Goal: Task Accomplishment & Management: Manage account settings

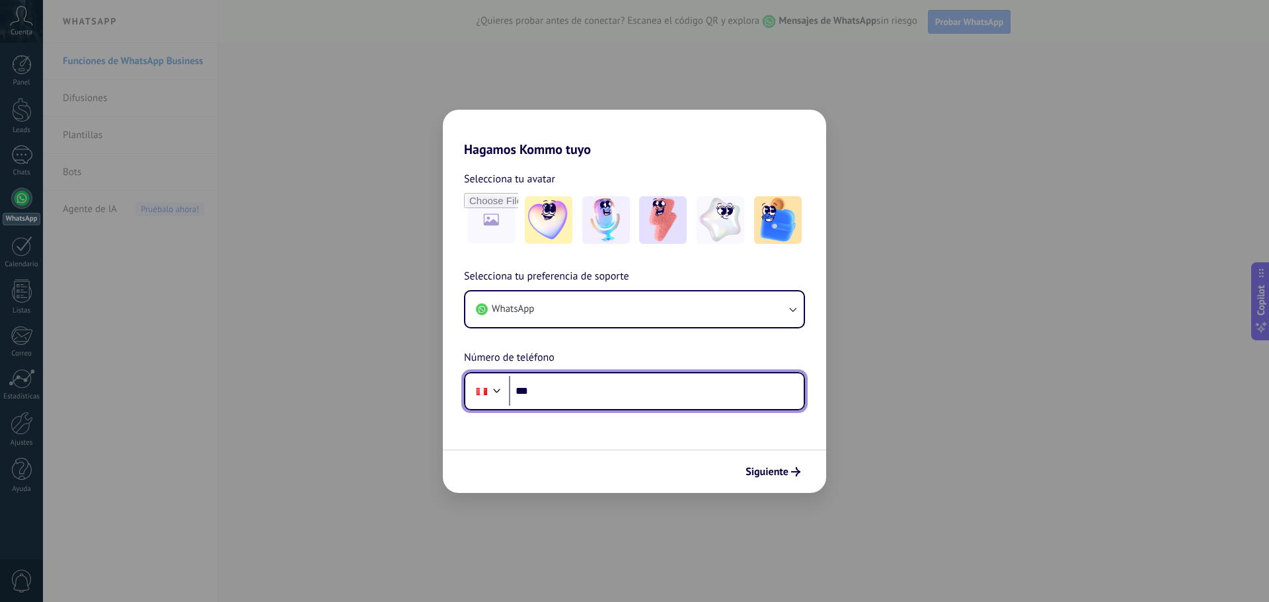
click at [642, 392] on input "***" at bounding box center [656, 391] width 295 height 30
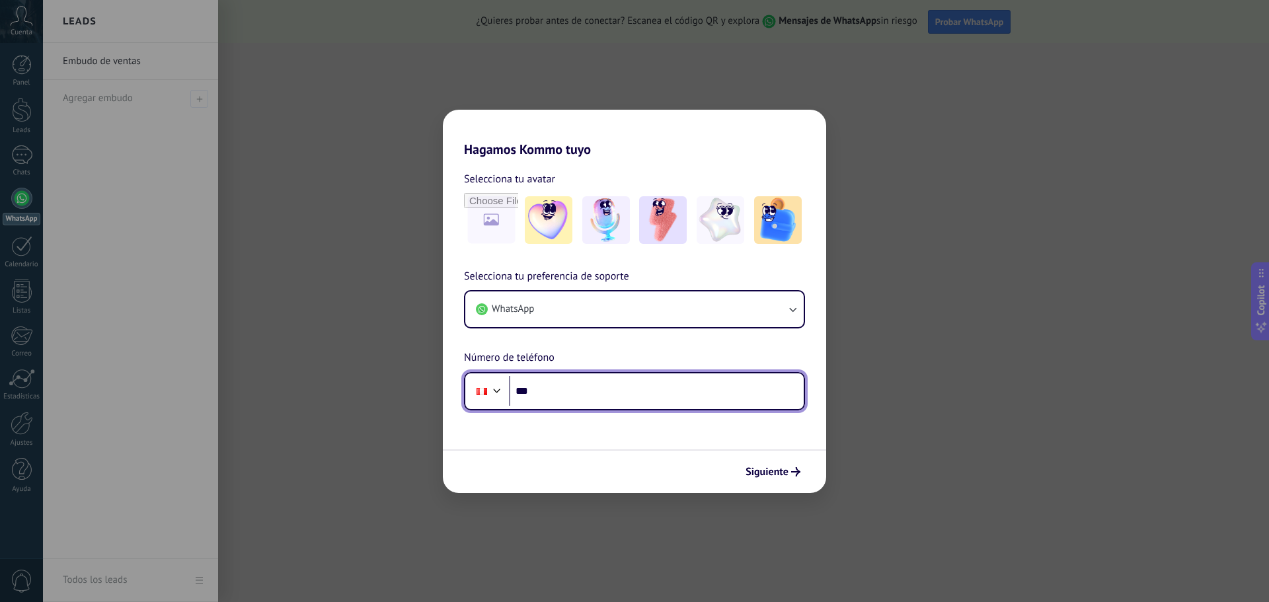
click at [658, 385] on input "***" at bounding box center [656, 391] width 295 height 30
type input "**********"
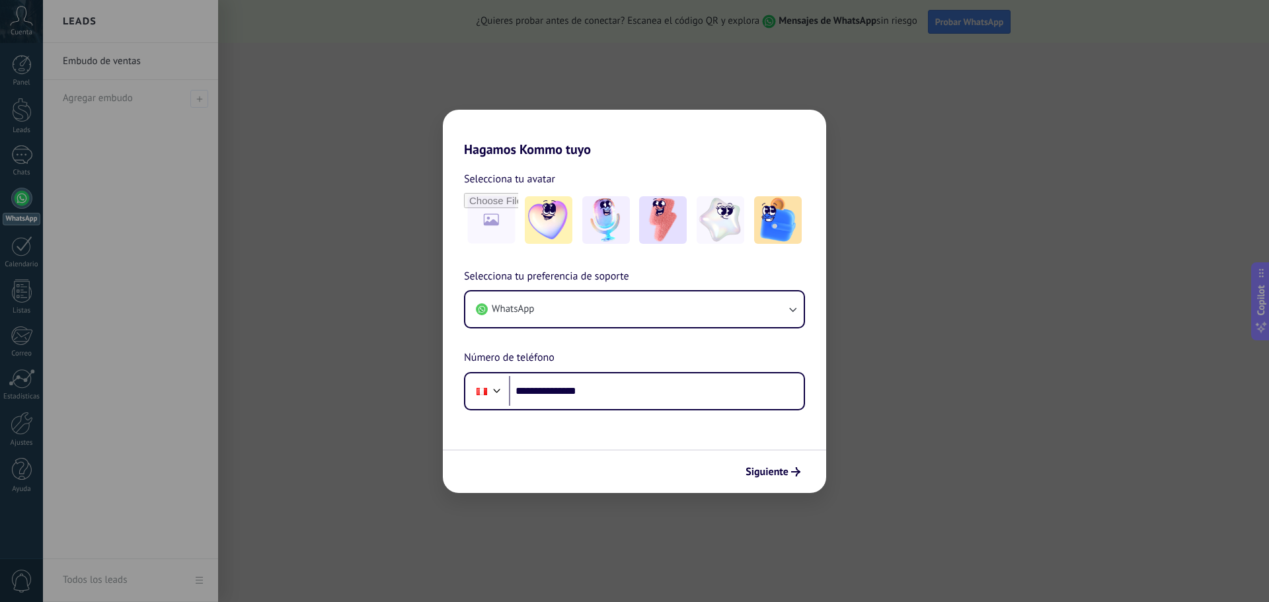
click at [751, 479] on button "Siguiente" at bounding box center [772, 472] width 67 height 22
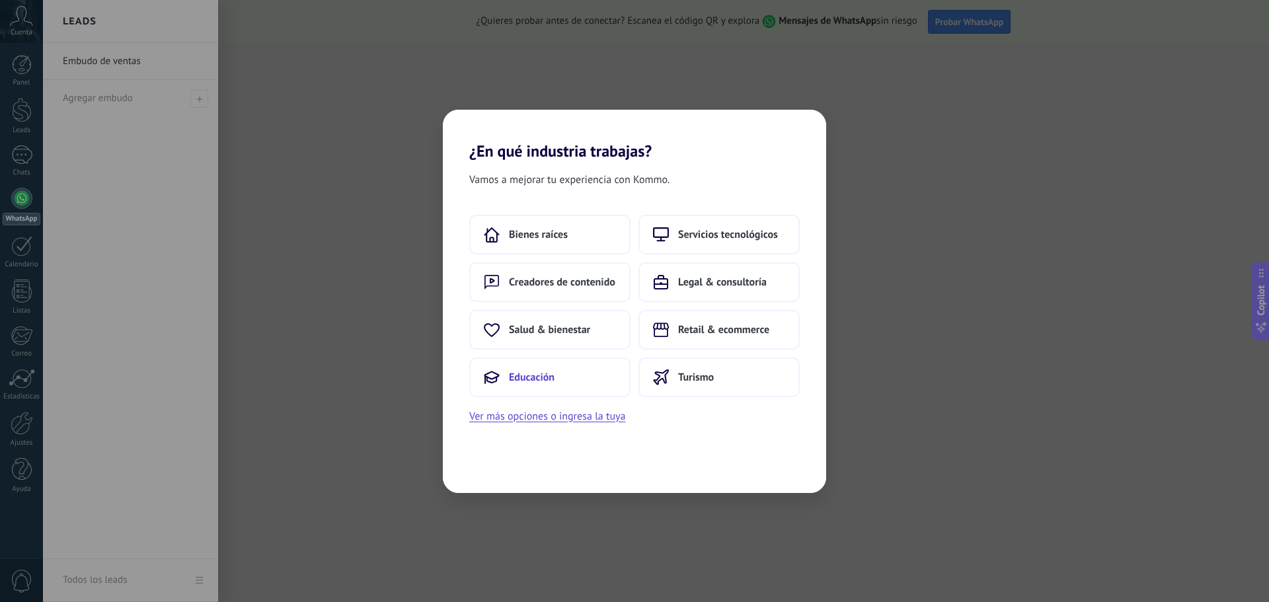
click at [578, 372] on button "Educación" at bounding box center [549, 377] width 161 height 40
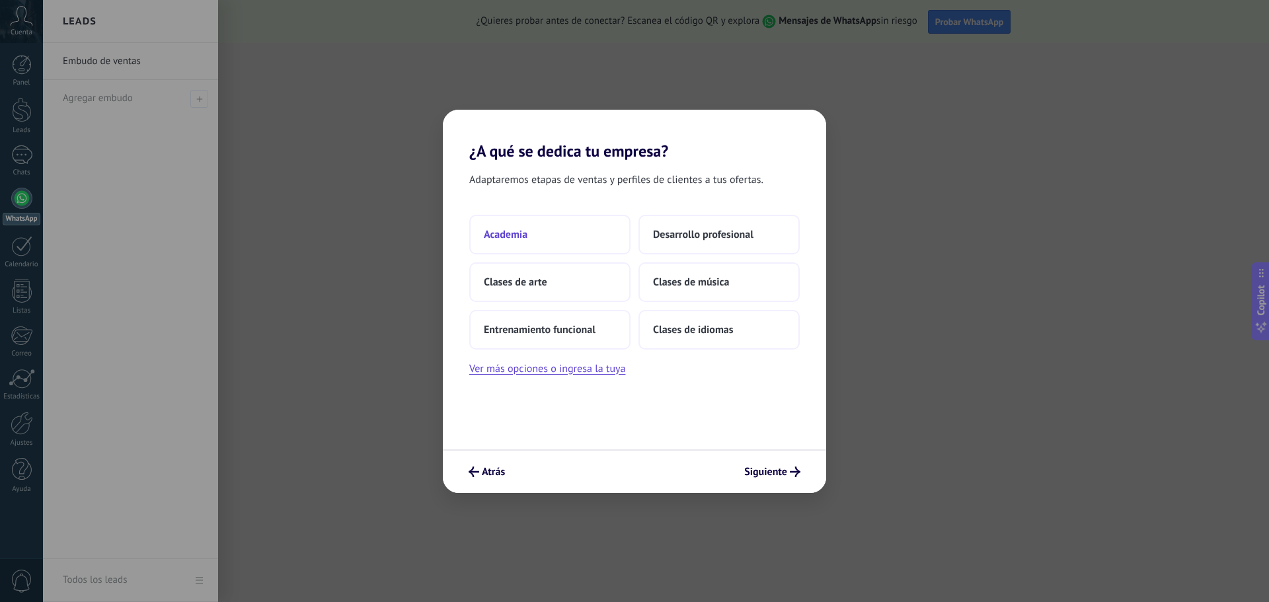
click at [556, 241] on button "Academia" at bounding box center [549, 235] width 161 height 40
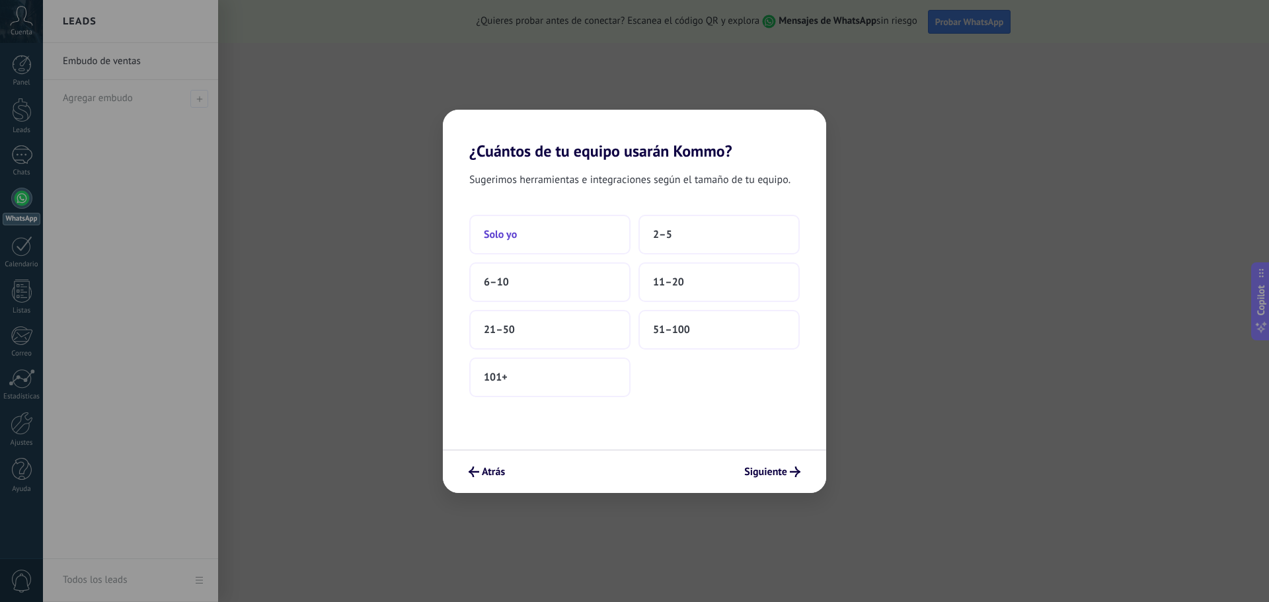
click at [564, 234] on button "Solo yo" at bounding box center [549, 235] width 161 height 40
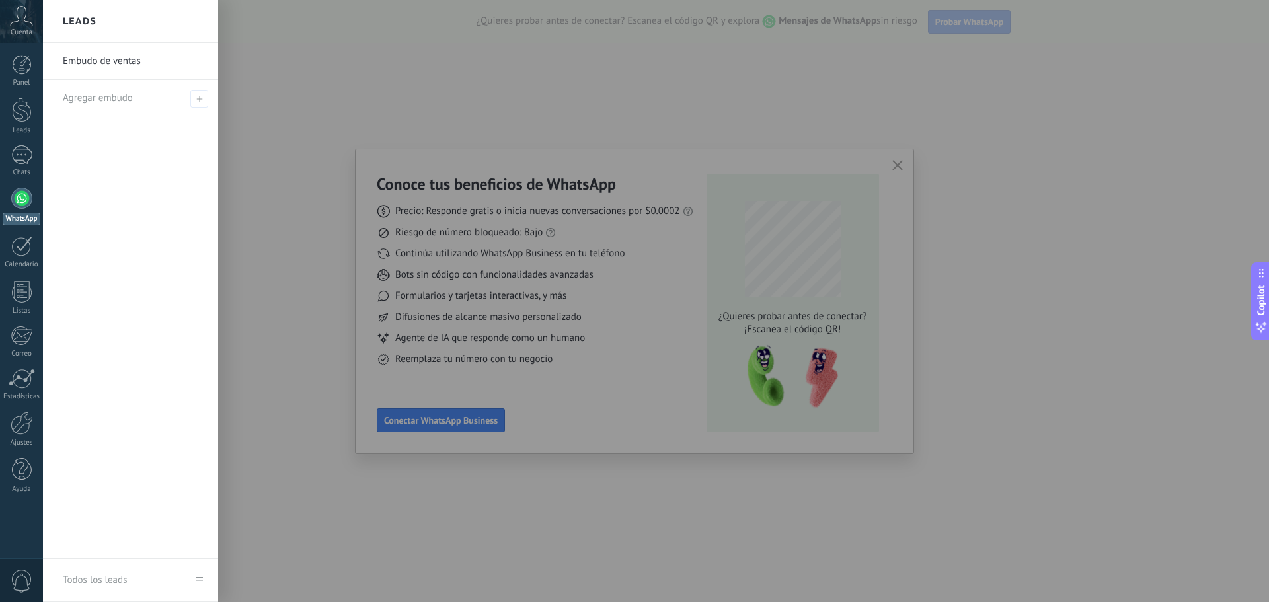
click at [683, 357] on div at bounding box center [677, 301] width 1269 height 602
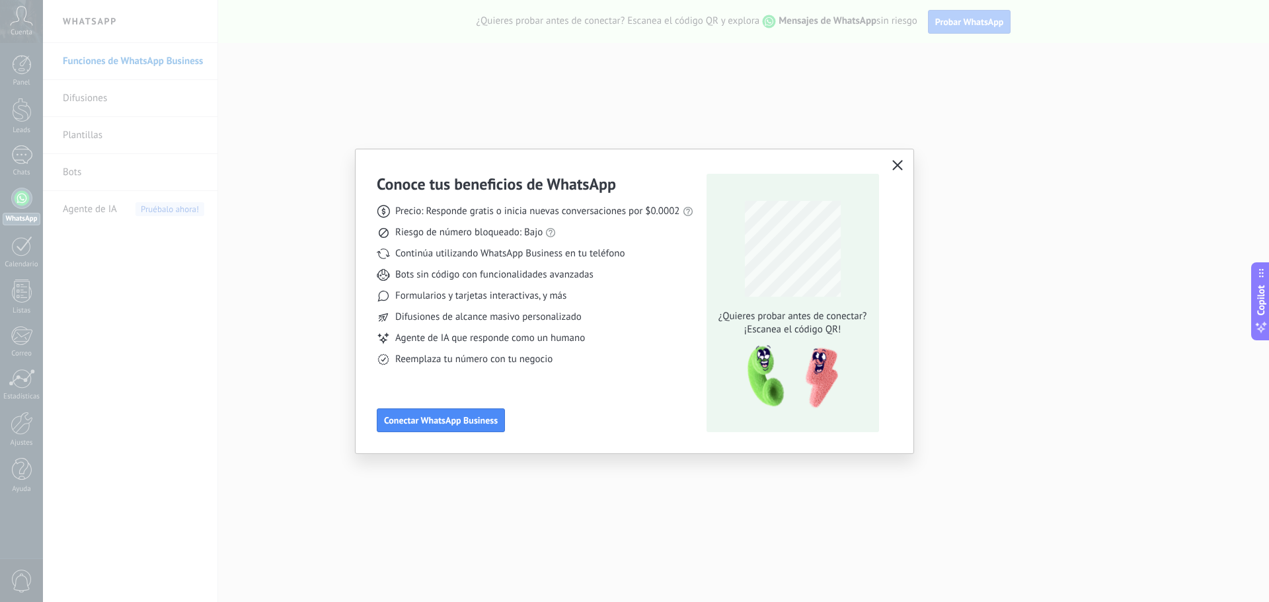
click at [903, 170] on button "button" at bounding box center [897, 166] width 17 height 19
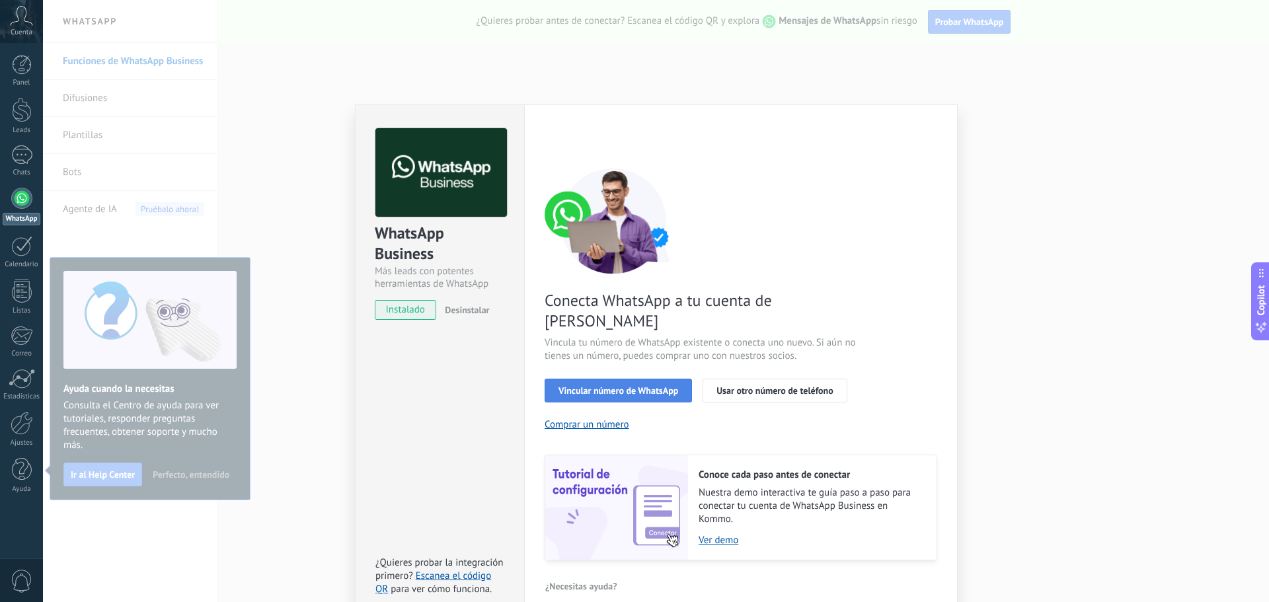
click at [622, 379] on button "Vincular número de WhatsApp" at bounding box center [617, 391] width 147 height 24
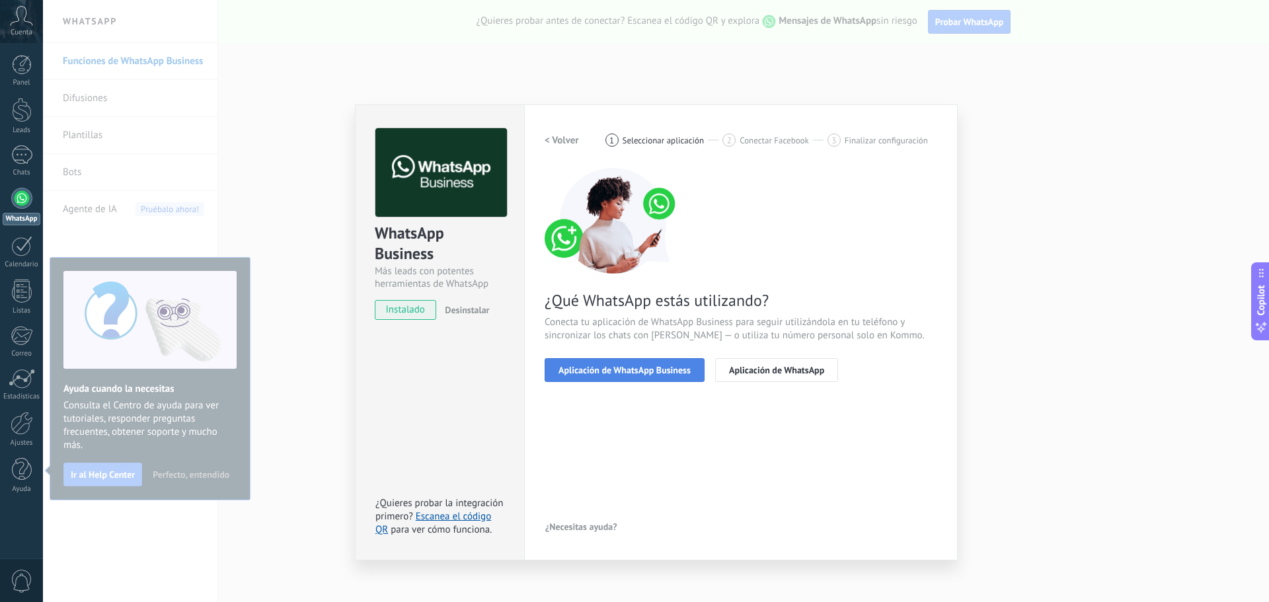
click at [646, 373] on span "Aplicación de WhatsApp Business" at bounding box center [624, 369] width 132 height 9
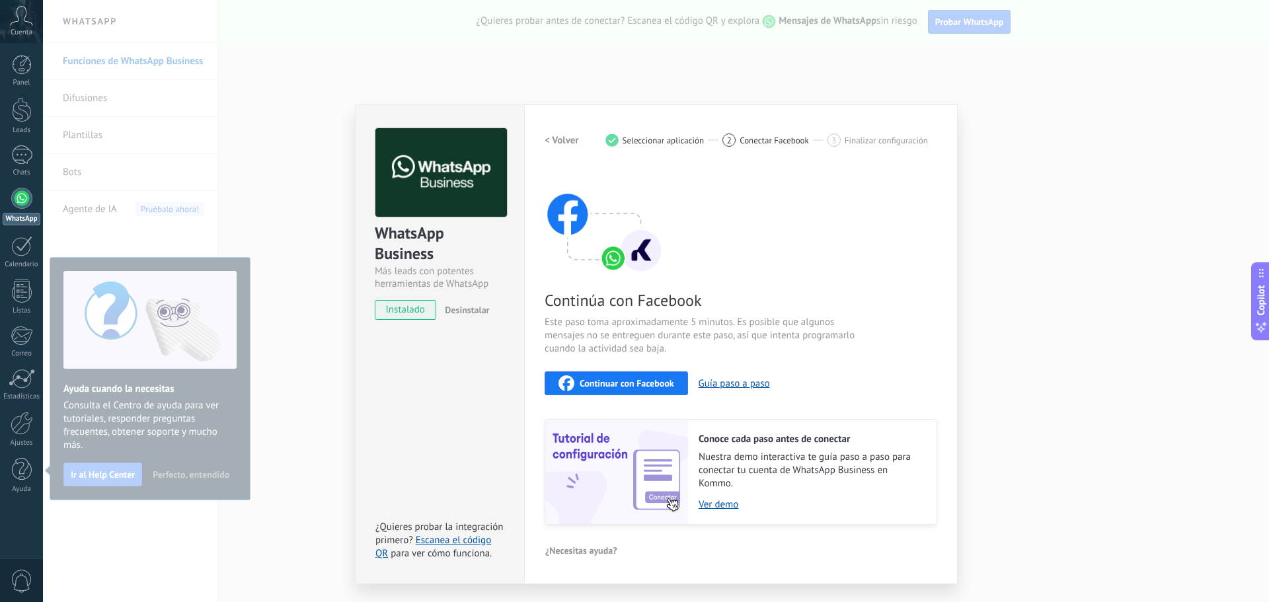
click at [637, 377] on div "Continuar con Facebook" at bounding box center [616, 383] width 116 height 16
click at [570, 147] on button "< Volver" at bounding box center [561, 140] width 34 height 24
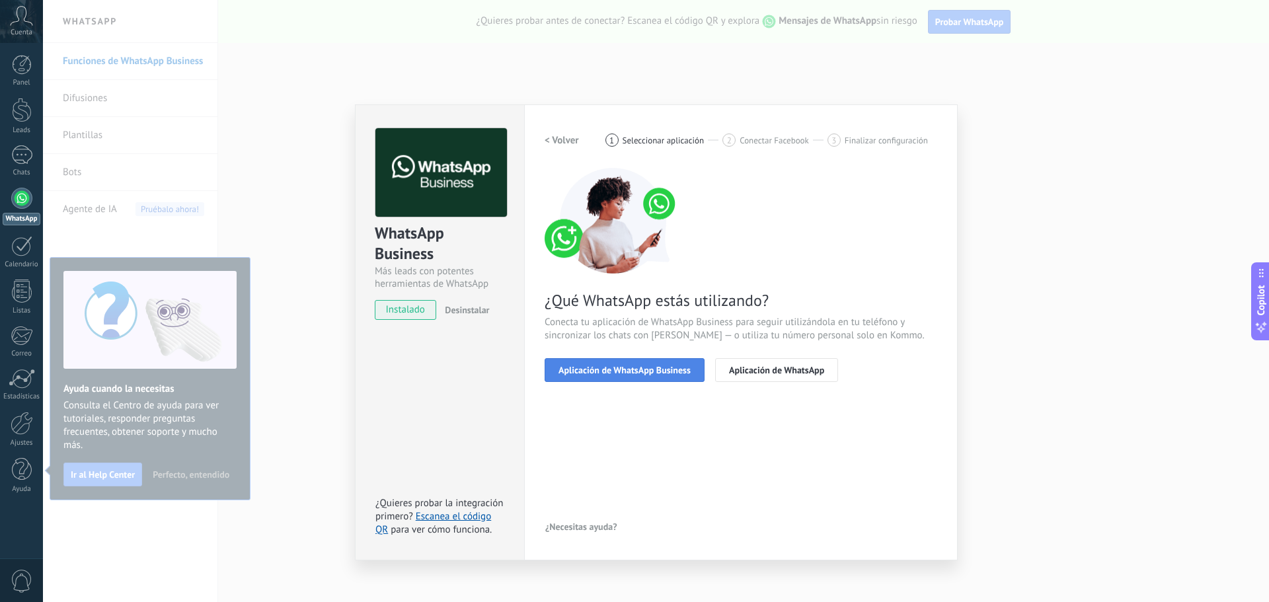
click at [634, 367] on span "Aplicación de WhatsApp Business" at bounding box center [624, 369] width 132 height 9
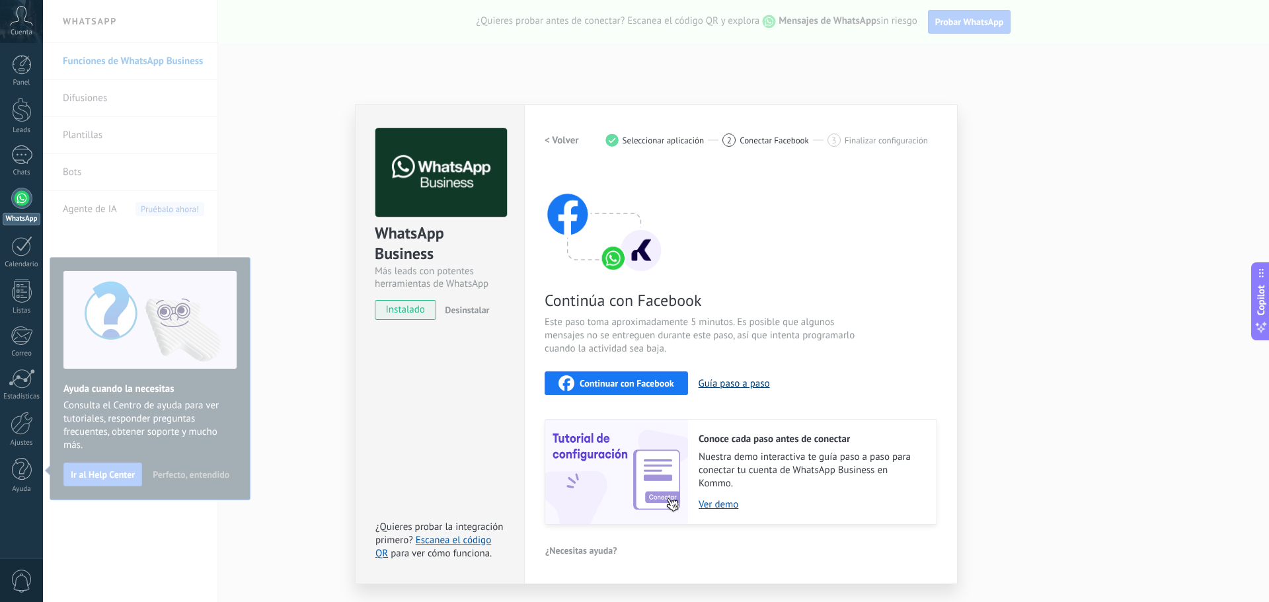
click at [747, 382] on button "Guía paso a paso" at bounding box center [733, 383] width 71 height 13
click at [664, 389] on div "Continuar con Facebook" at bounding box center [616, 383] width 116 height 16
click at [981, 56] on div "WhatsApp Business Más leads con potentes herramientas de WhatsApp instalado Des…" at bounding box center [656, 301] width 1226 height 602
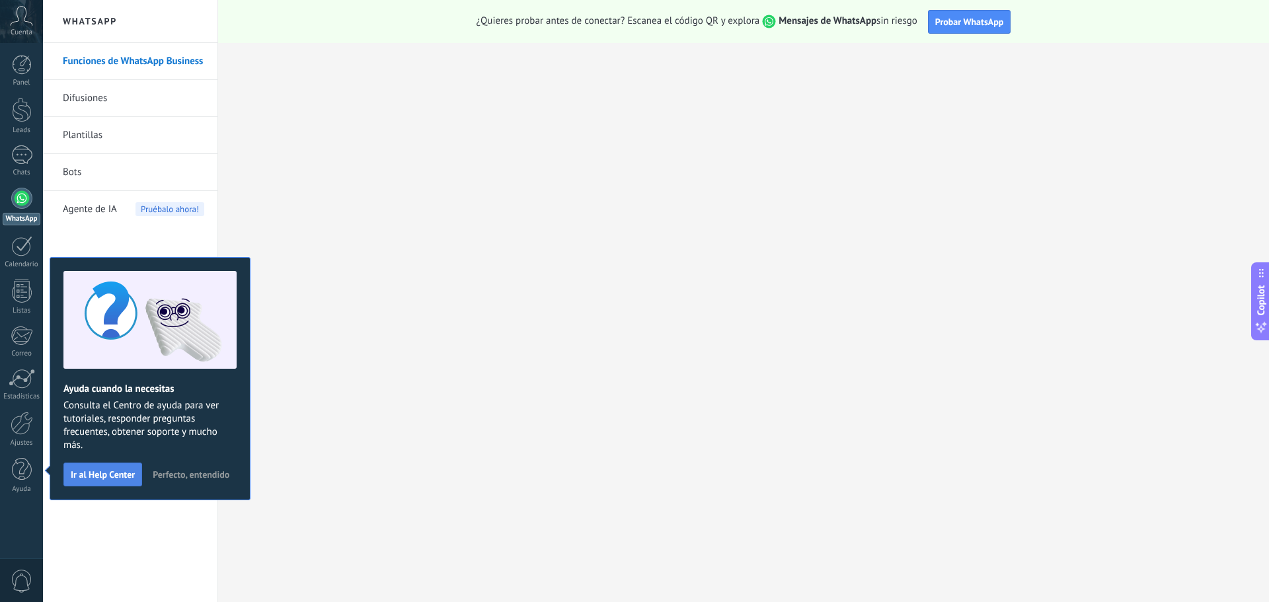
click at [116, 471] on span "Ir al Help Center" at bounding box center [103, 474] width 64 height 9
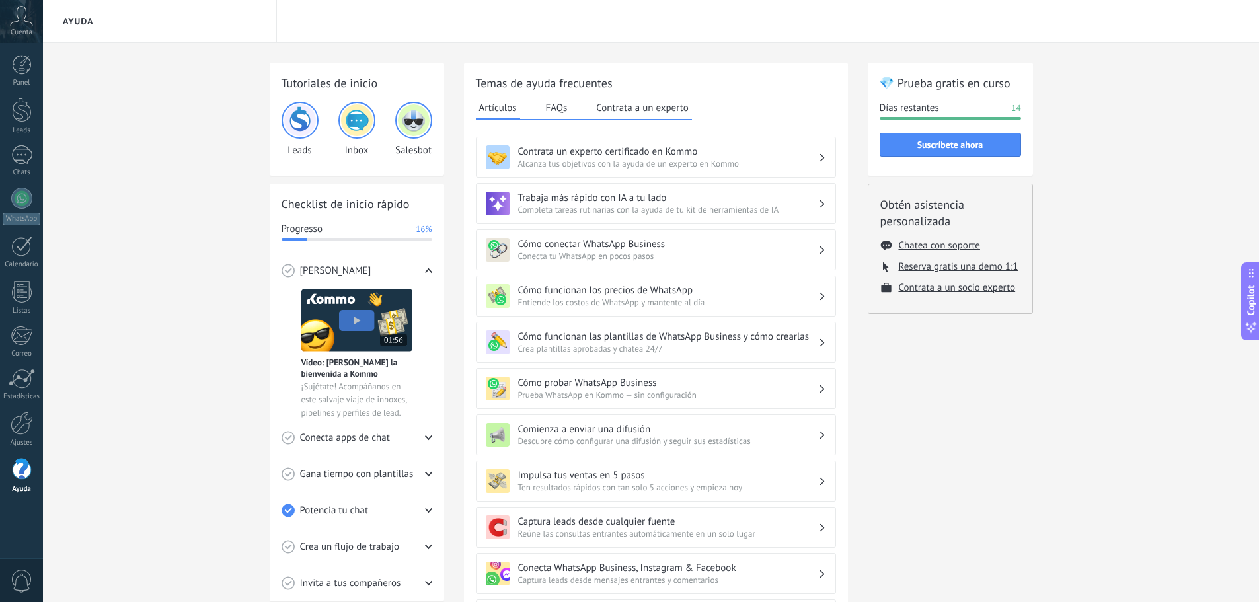
click at [28, 24] on icon at bounding box center [21, 16] width 23 height 20
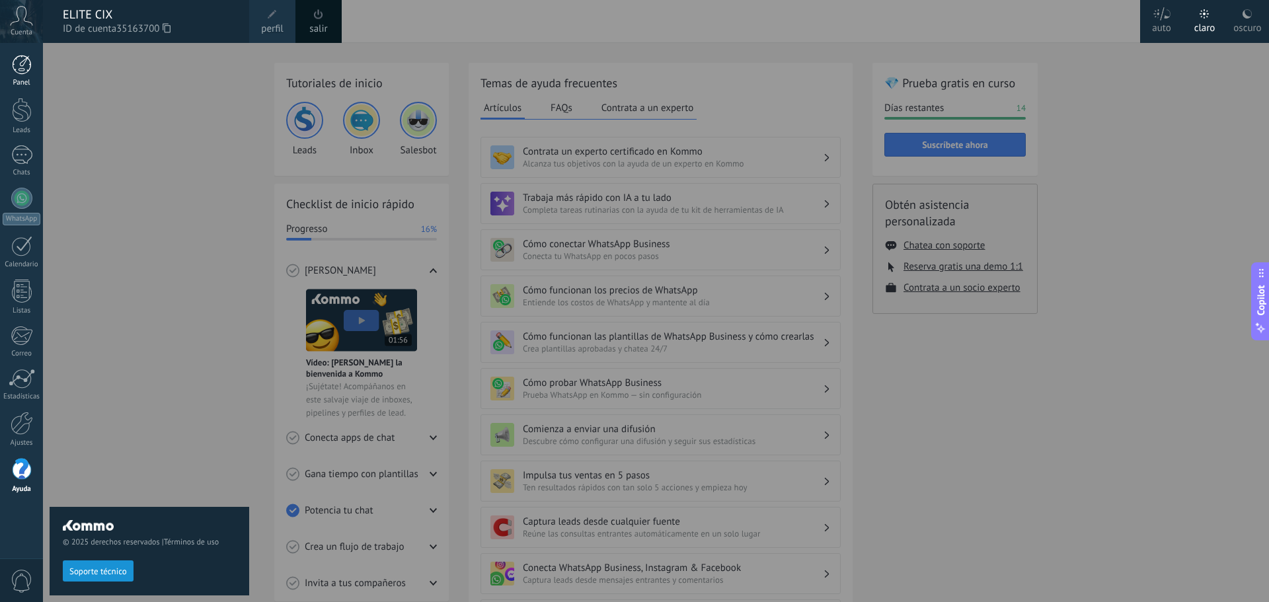
click at [20, 71] on div at bounding box center [22, 65] width 20 height 20
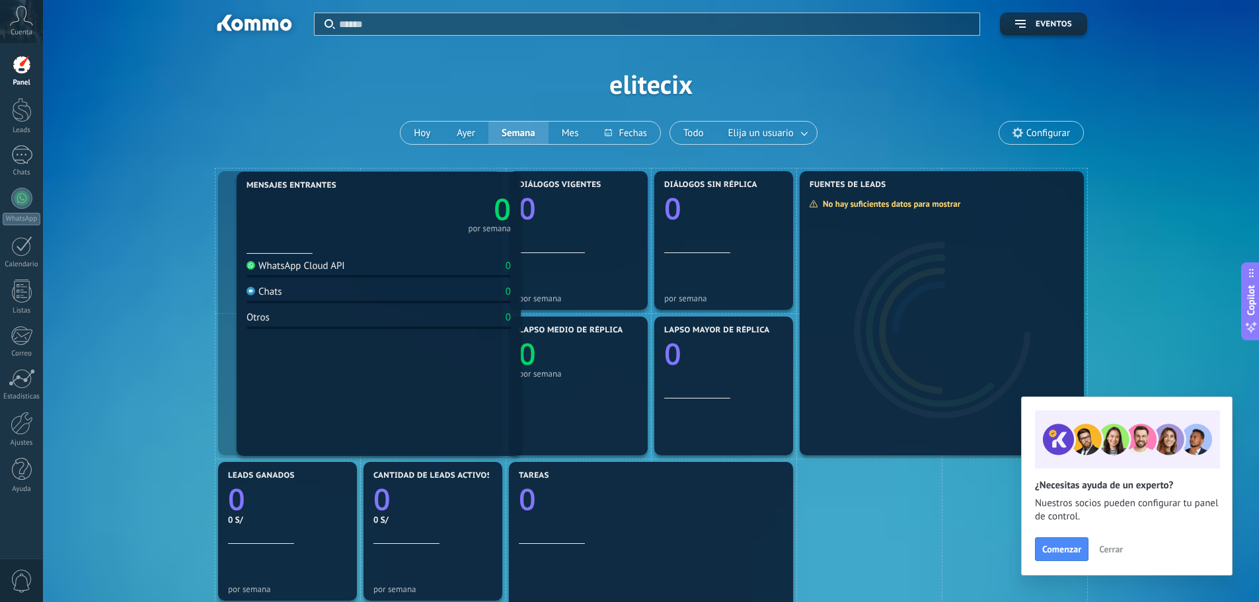
drag, startPoint x: 327, startPoint y: 265, endPoint x: 346, endPoint y: 266, distance: 18.5
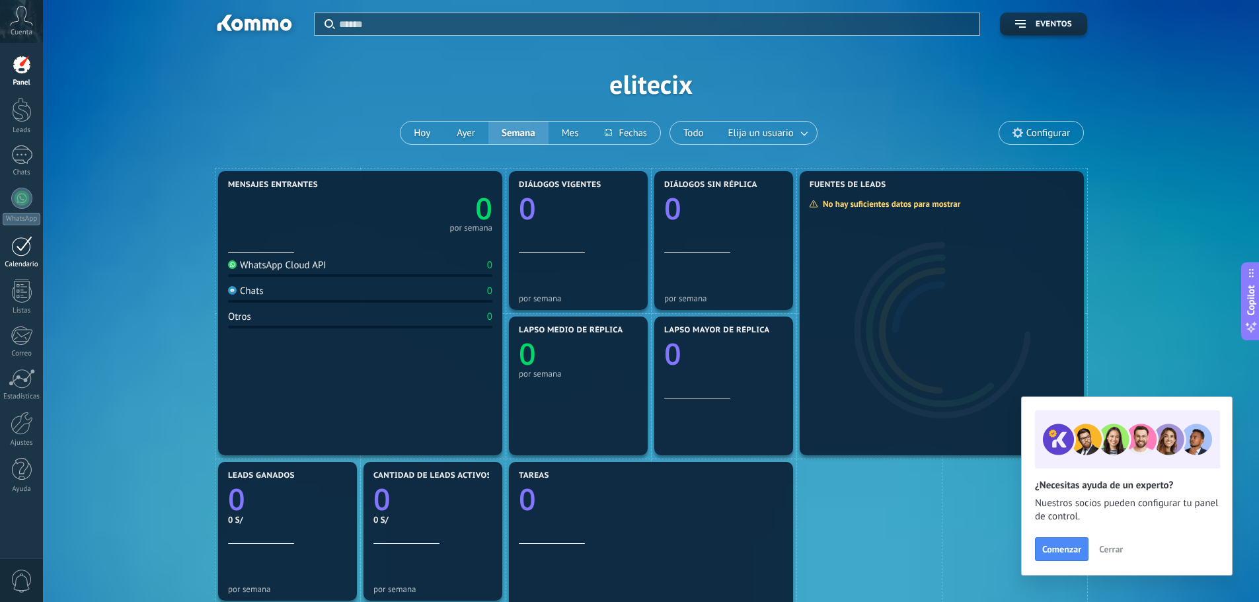
click at [17, 242] on div at bounding box center [21, 246] width 21 height 20
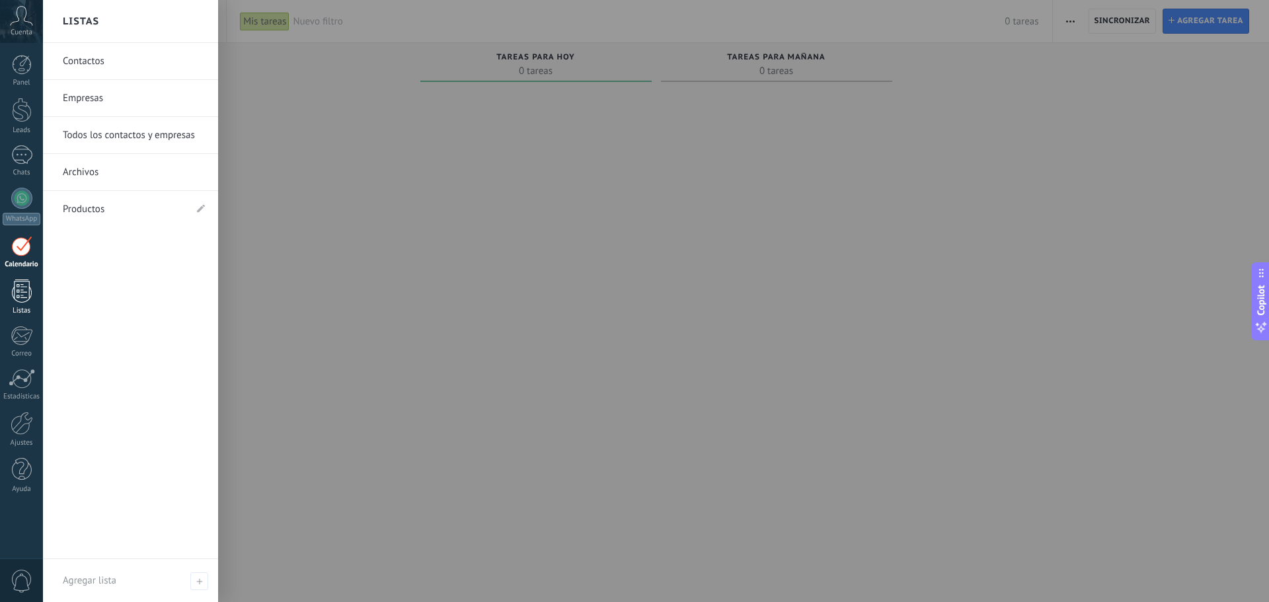
click at [16, 287] on div at bounding box center [22, 290] width 20 height 23
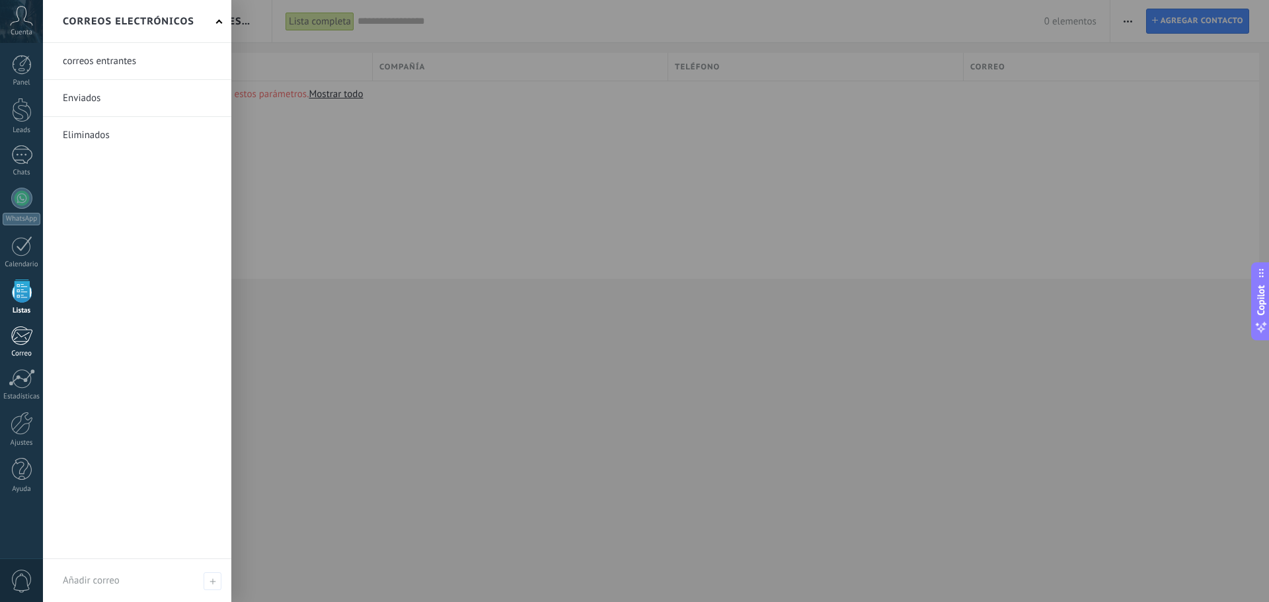
click at [22, 332] on div at bounding box center [22, 336] width 22 height 20
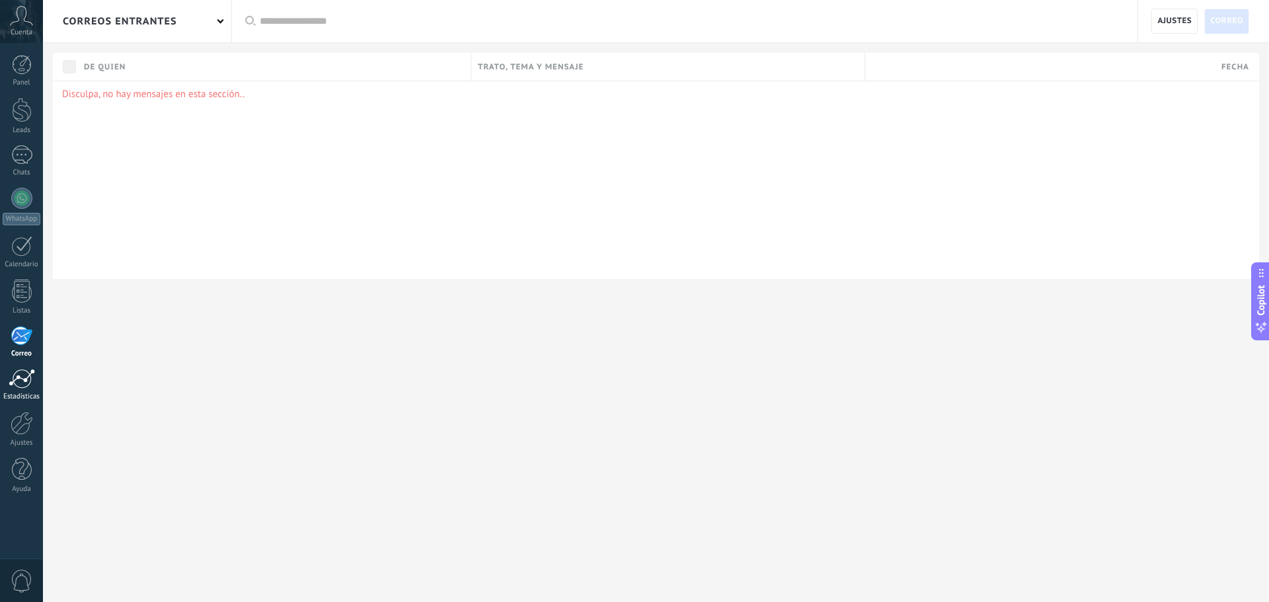
click at [26, 372] on div at bounding box center [22, 379] width 26 height 20
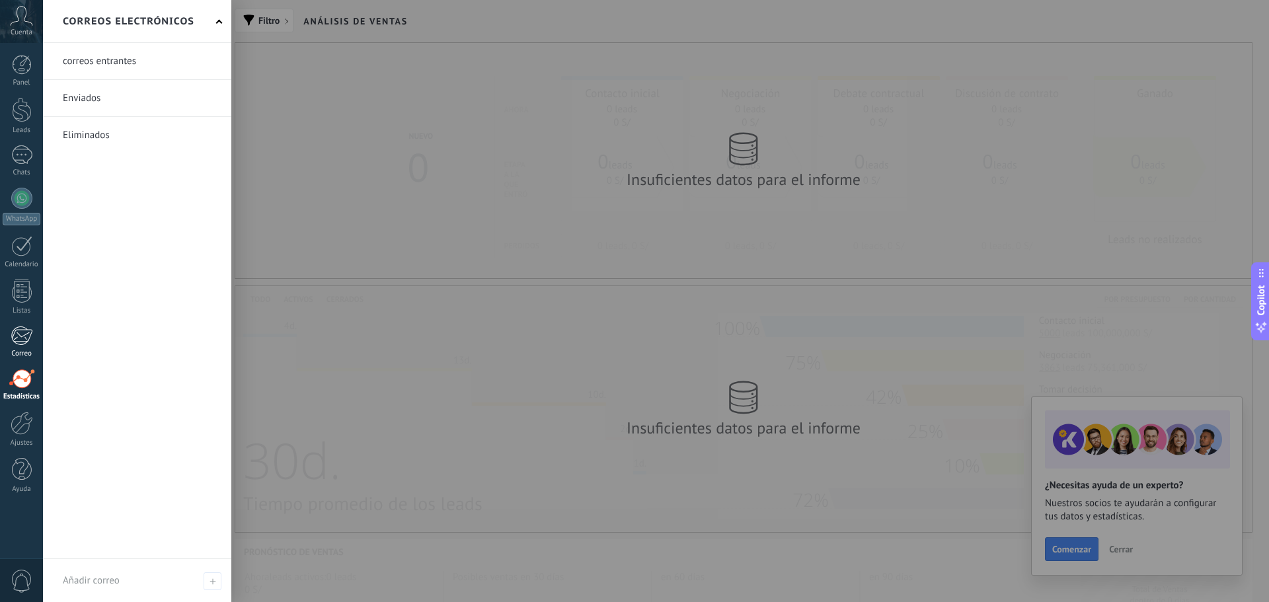
click at [23, 349] on link "Correo" at bounding box center [21, 342] width 43 height 32
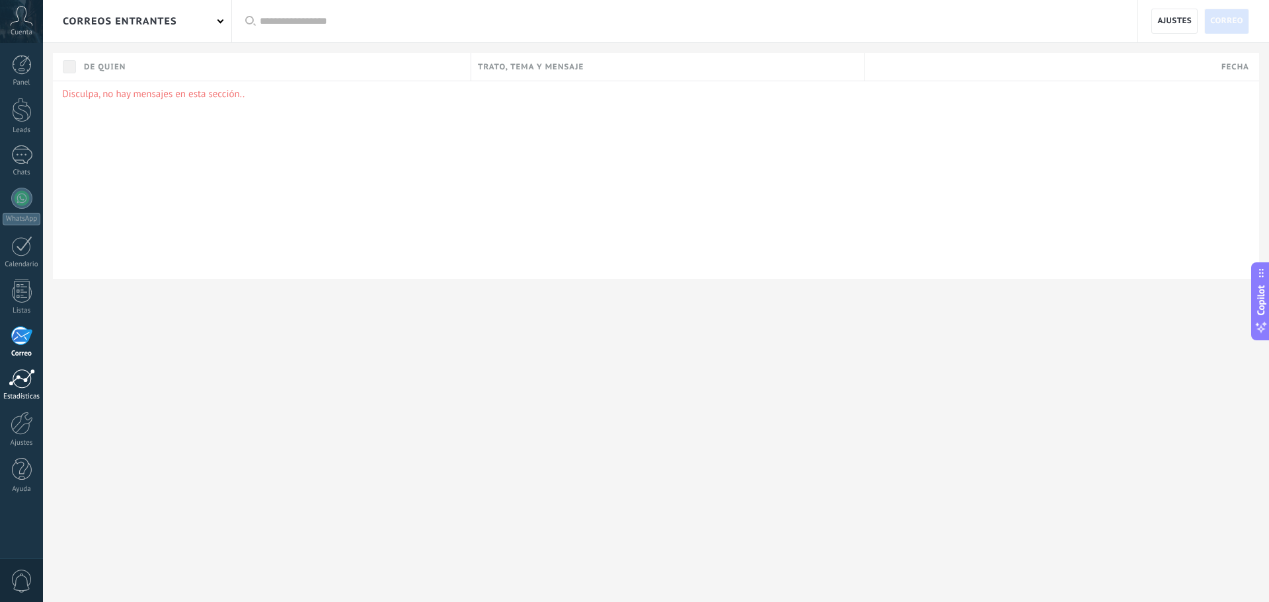
click at [24, 389] on link "Estadísticas" at bounding box center [21, 385] width 43 height 32
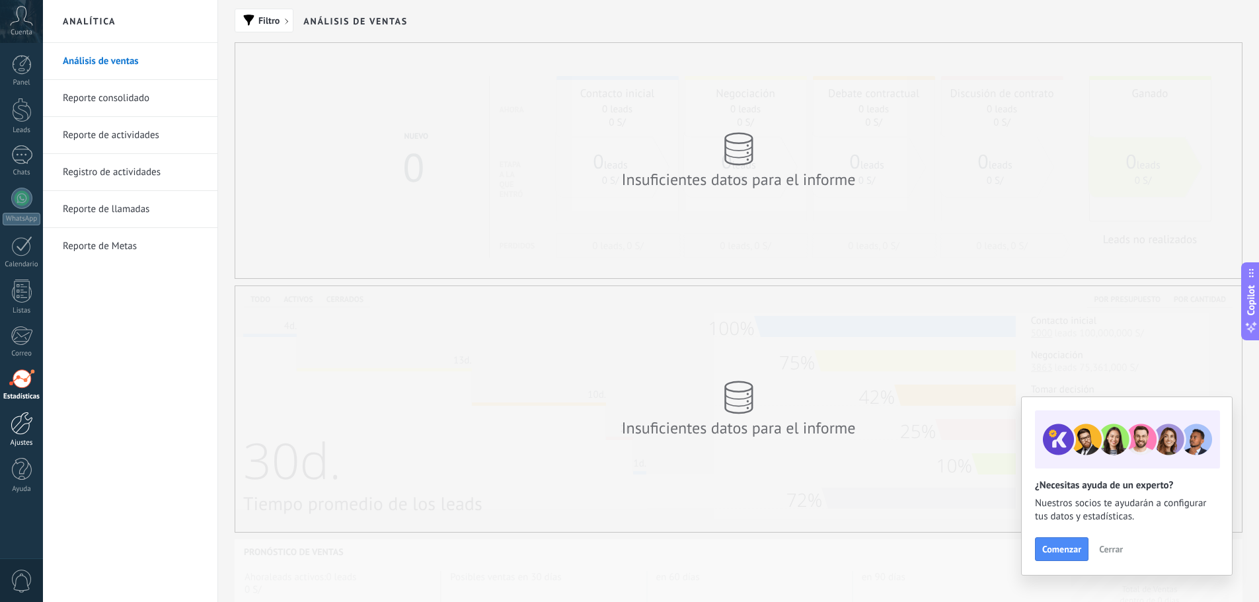
click at [32, 429] on div at bounding box center [22, 423] width 22 height 23
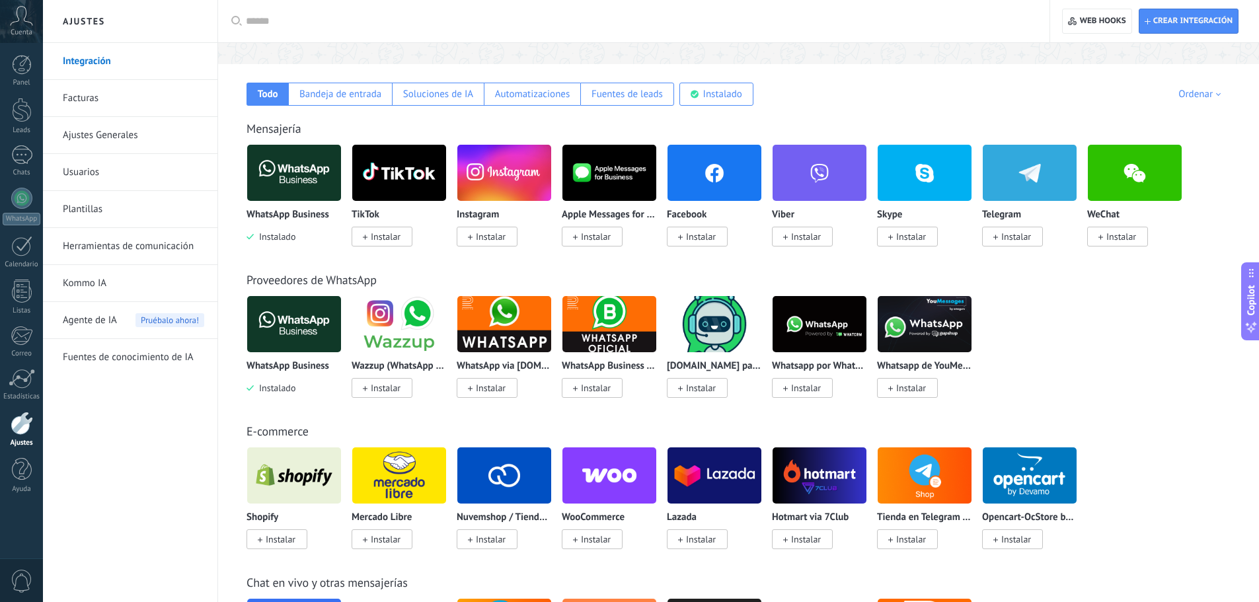
scroll to position [198, 0]
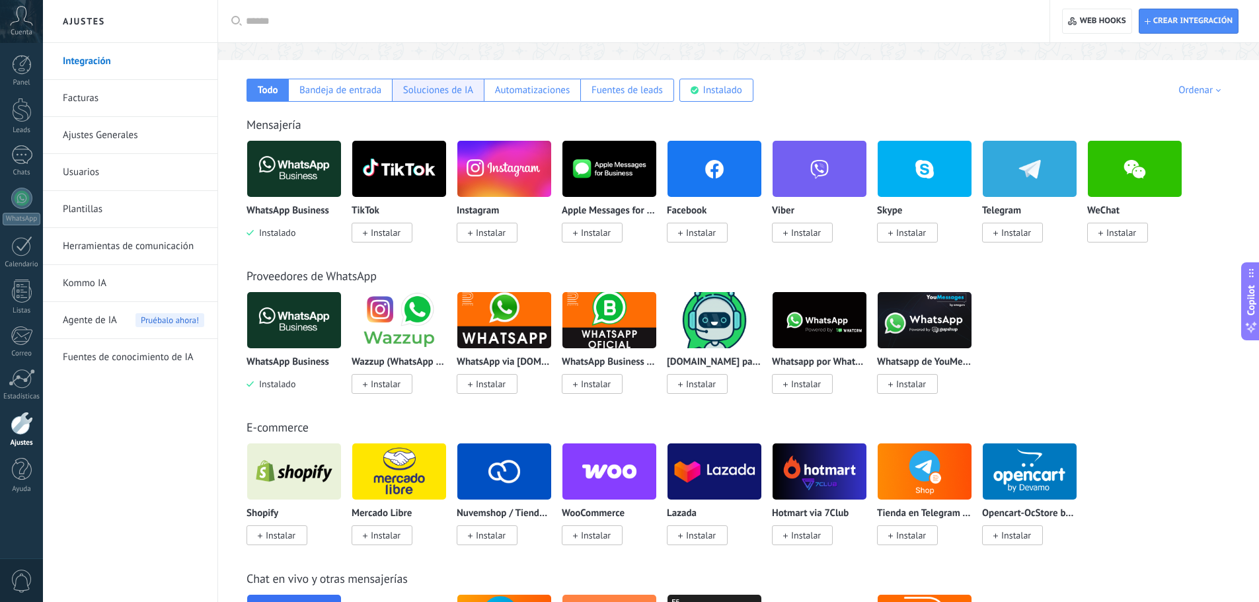
click at [406, 91] on div "Soluciones de IA" at bounding box center [438, 90] width 70 height 13
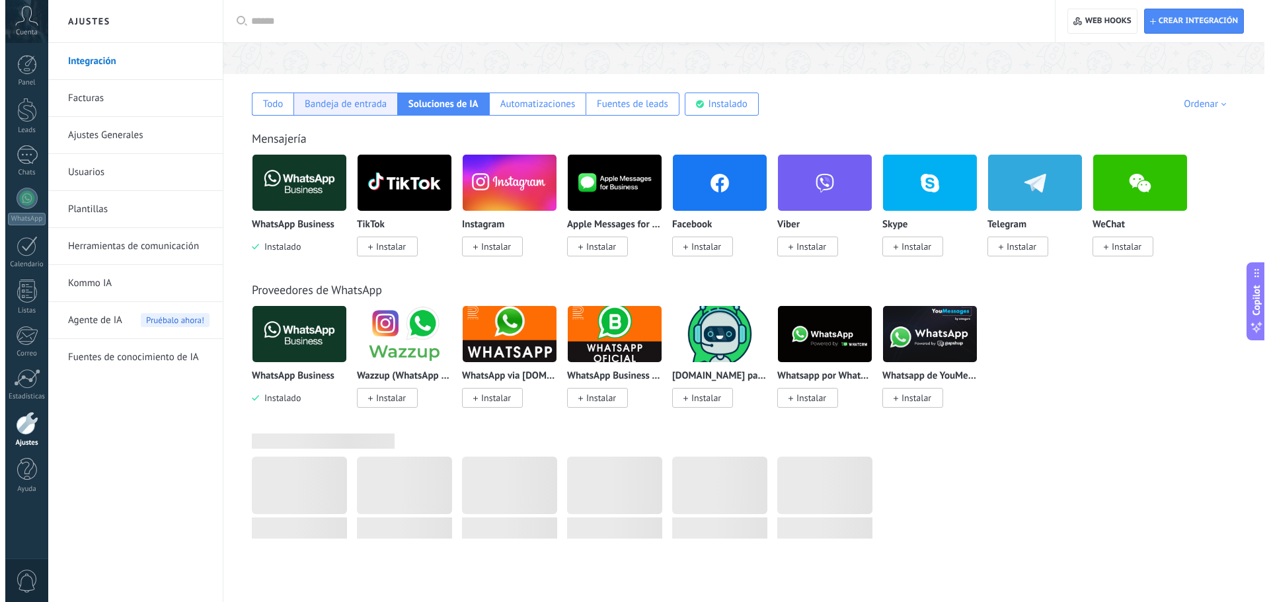
scroll to position [0, 0]
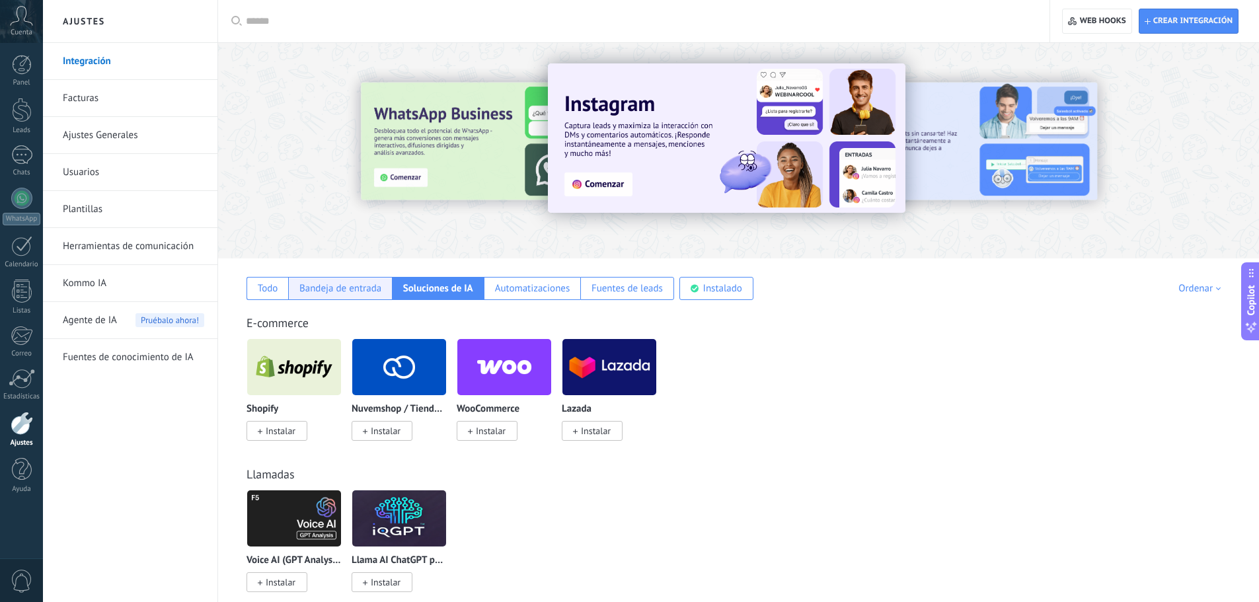
click at [355, 285] on div "Bandeja de entrada" at bounding box center [340, 288] width 82 height 13
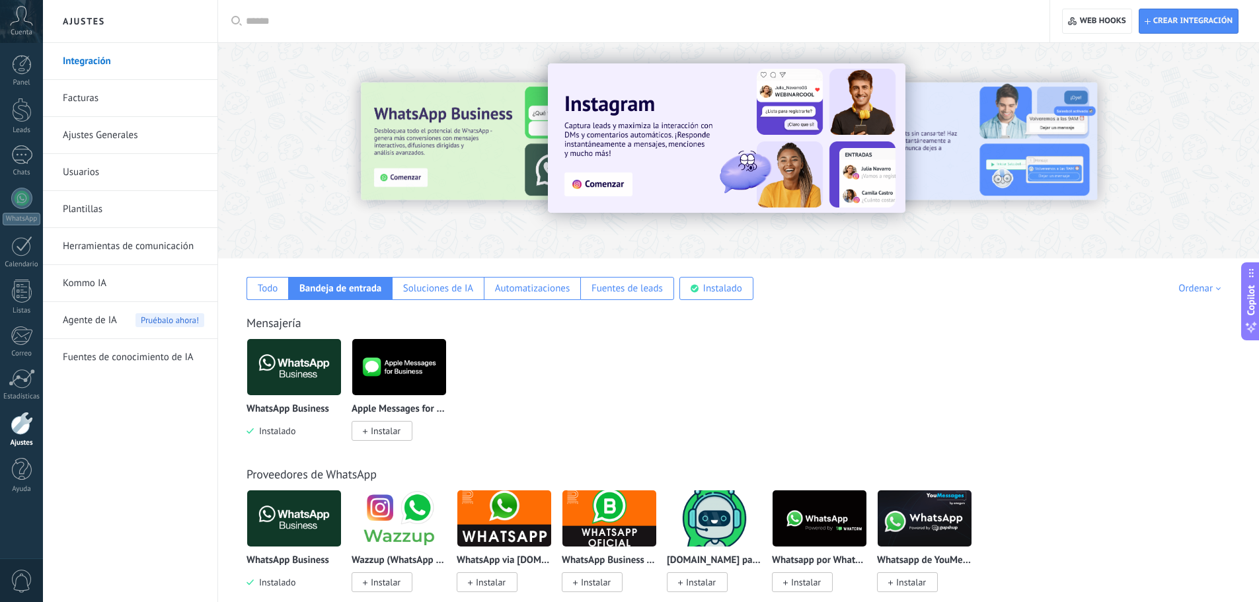
click at [299, 366] on img at bounding box center [294, 367] width 94 height 64
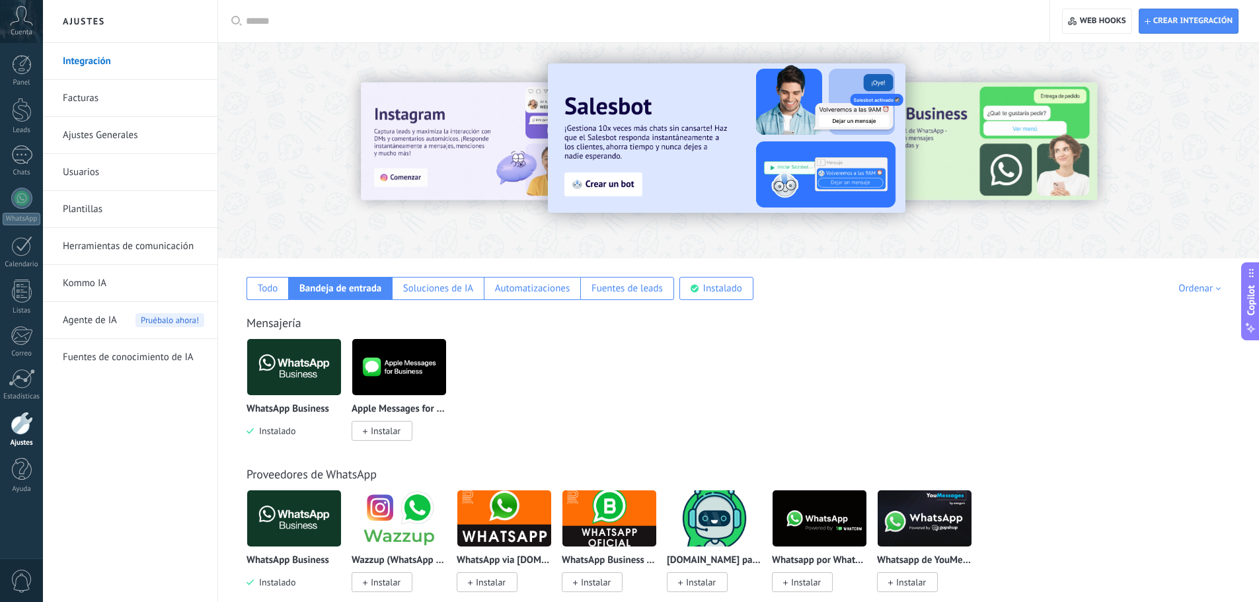
click at [300, 365] on img at bounding box center [294, 367] width 94 height 64
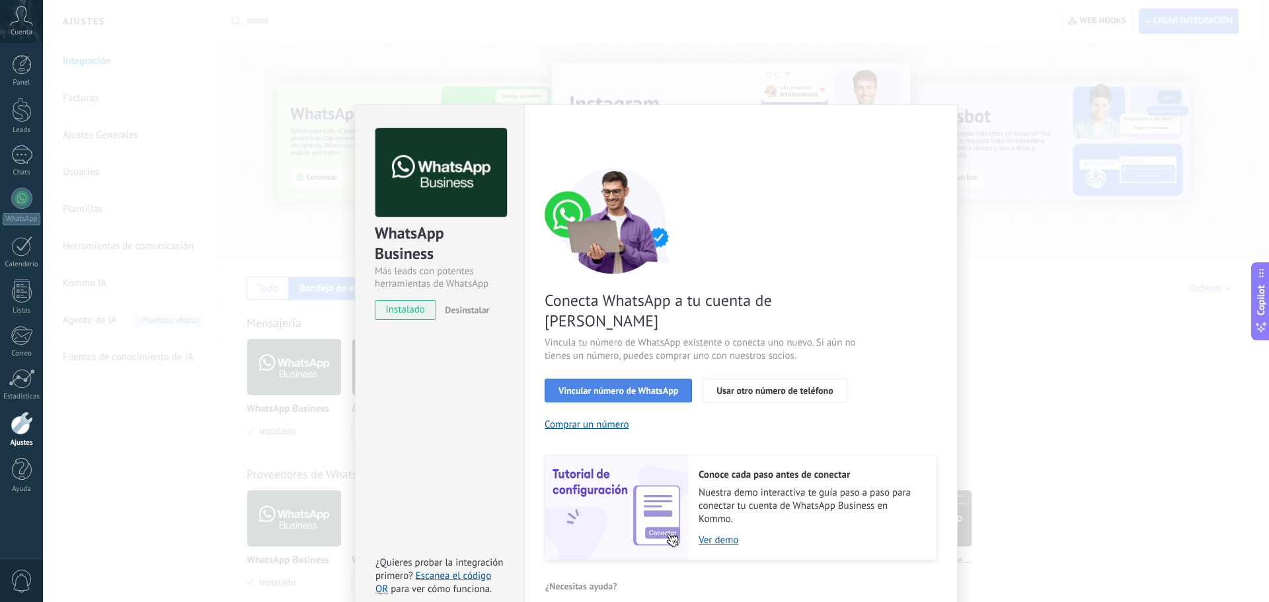
click at [619, 386] on span "Vincular número de WhatsApp" at bounding box center [618, 390] width 120 height 9
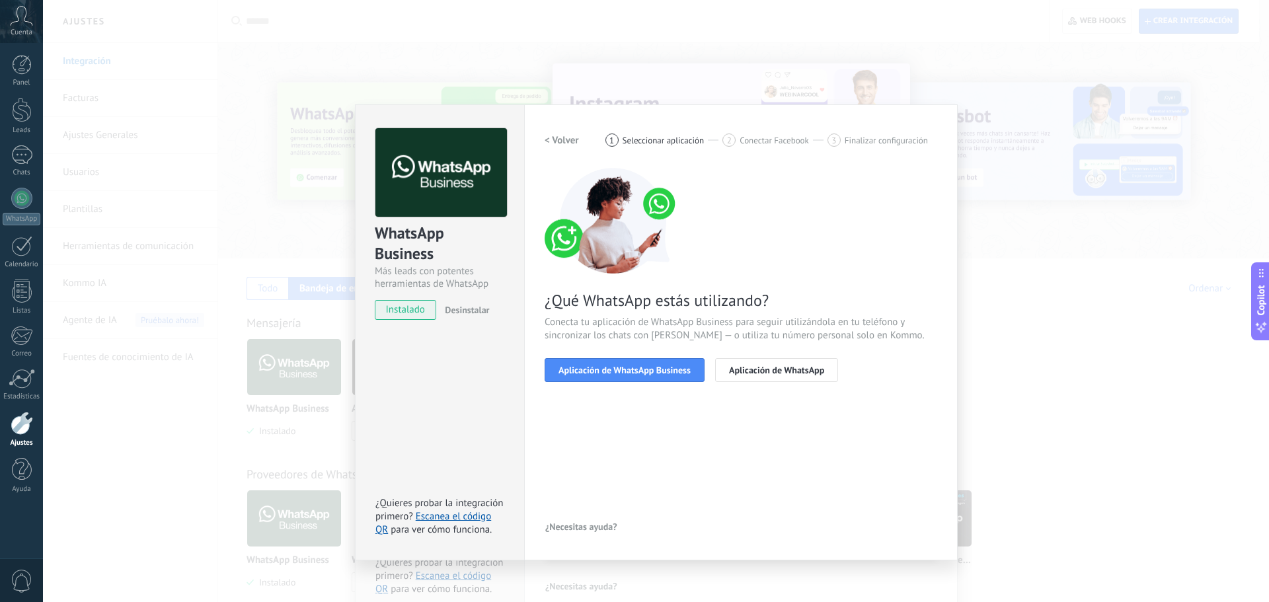
click at [619, 370] on span "Aplicación de WhatsApp Business" at bounding box center [624, 369] width 132 height 9
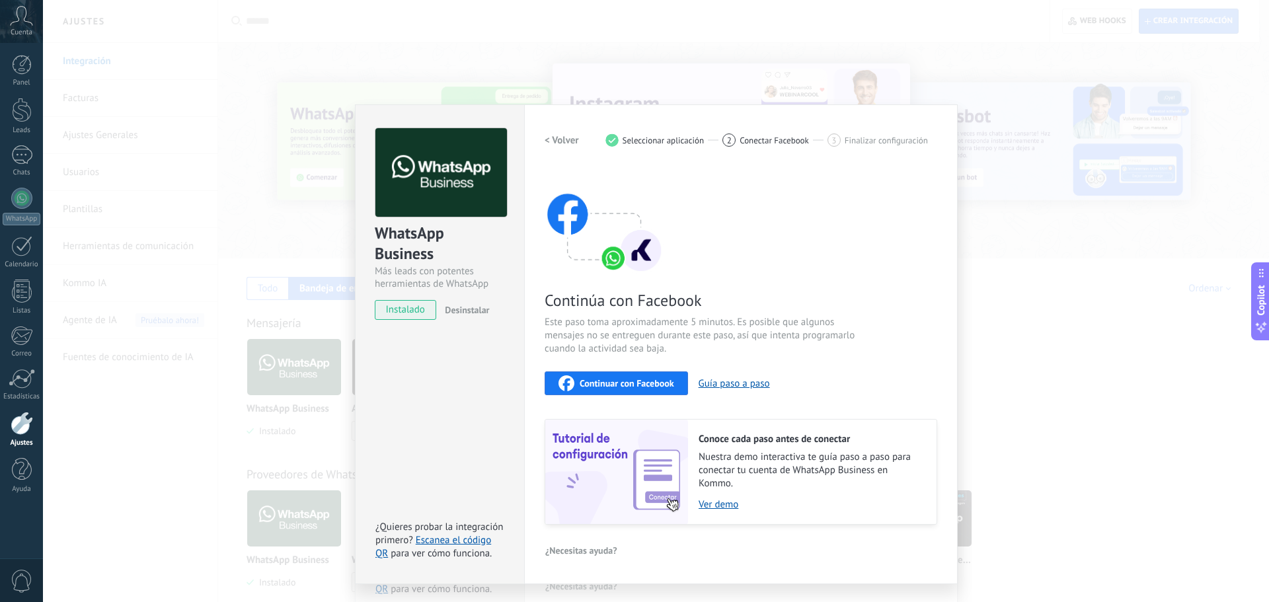
click at [620, 381] on span "Continuar con Facebook" at bounding box center [626, 383] width 94 height 9
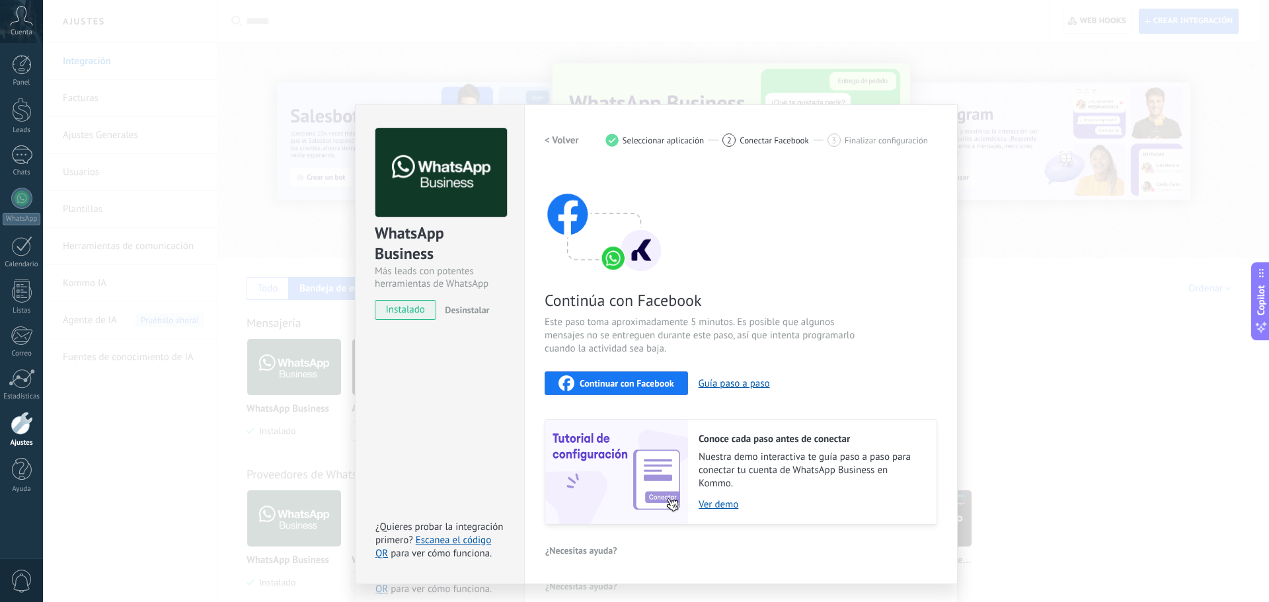
click at [646, 379] on span "Continuar con Facebook" at bounding box center [626, 383] width 94 height 9
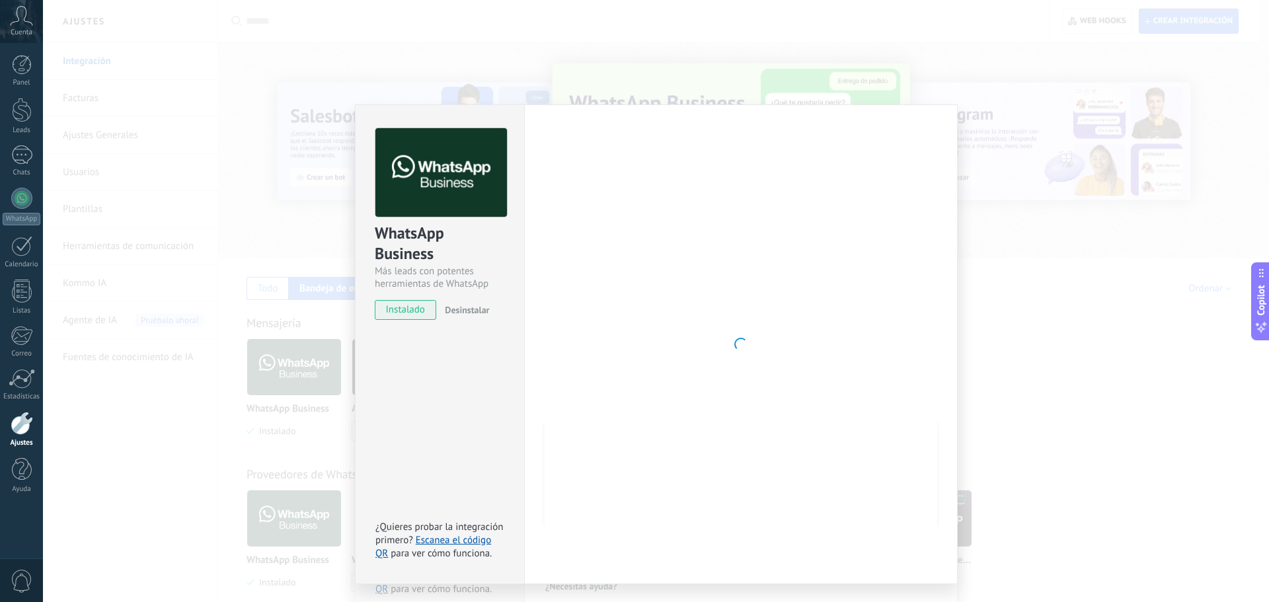
click at [991, 86] on div "WhatsApp Business Más leads con potentes herramientas de WhatsApp instalado Des…" at bounding box center [656, 301] width 1226 height 602
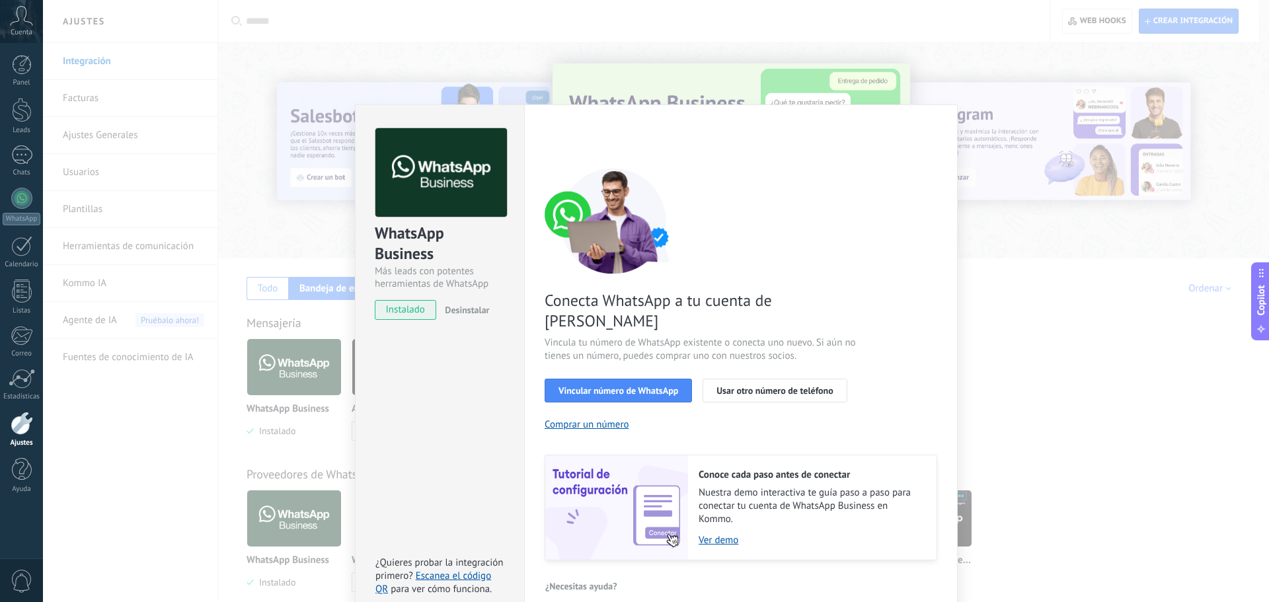
click at [488, 429] on div "WhatsApp Business Más leads con potentes herramientas de WhatsApp instalado Des…" at bounding box center [439, 361] width 169 height 515
click at [983, 90] on div "WhatsApp Business Más leads con potentes herramientas de WhatsApp instalado Des…" at bounding box center [656, 301] width 1226 height 602
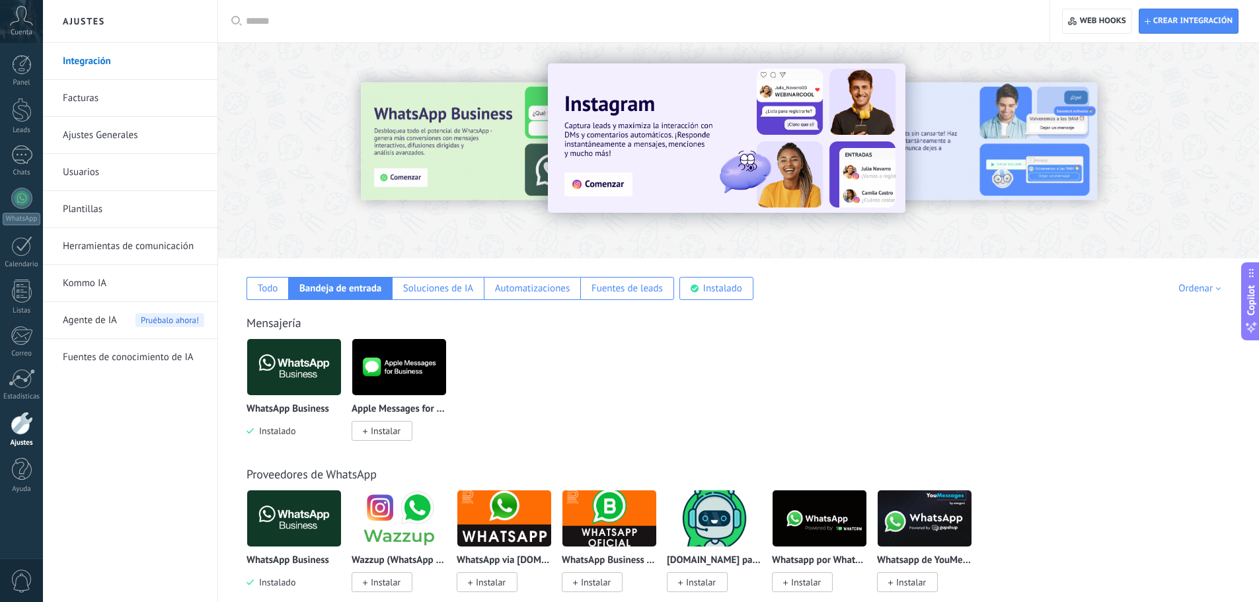
click at [361, 139] on div at bounding box center [414, 150] width 289 height 119
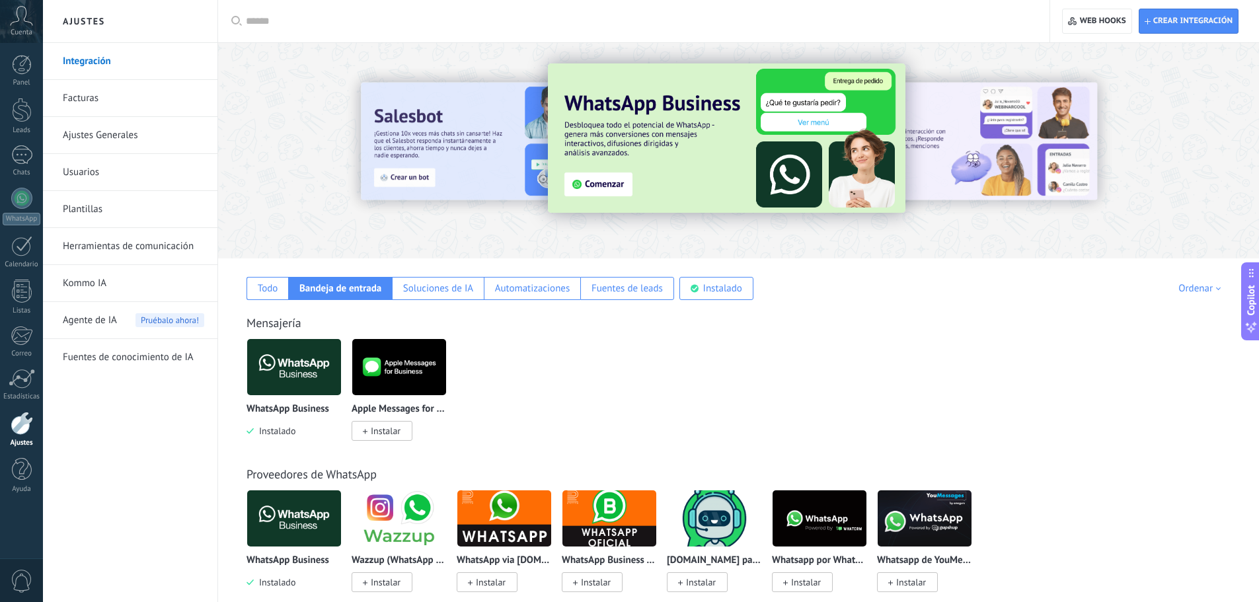
click at [609, 180] on img at bounding box center [726, 137] width 357 height 149
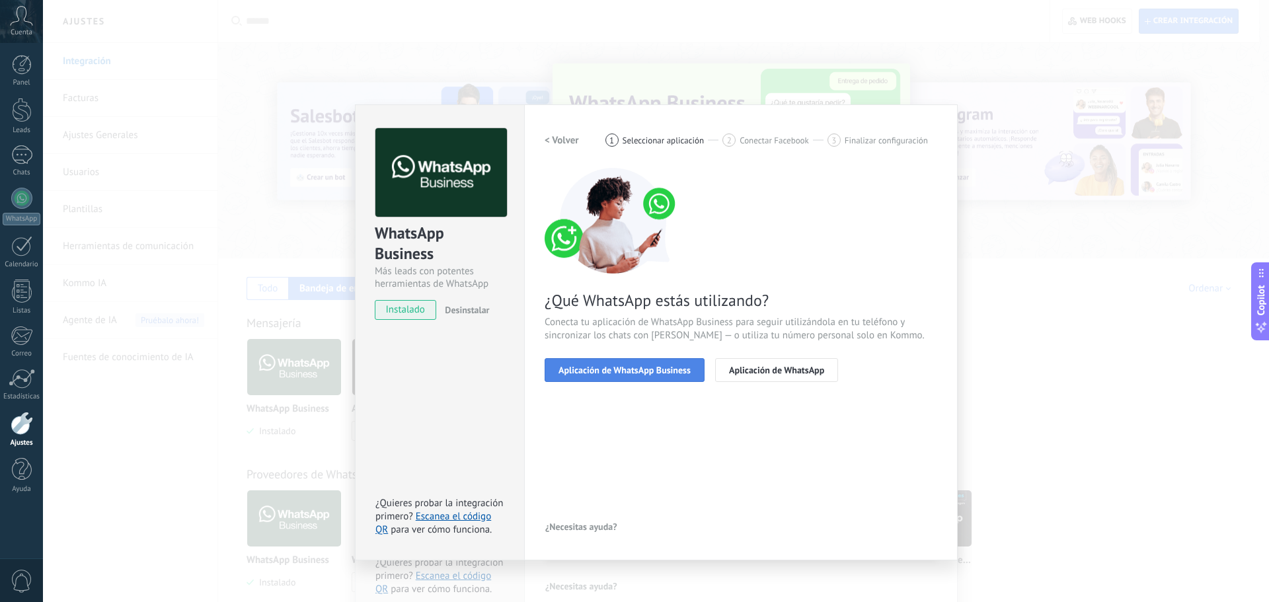
click at [636, 374] on span "Aplicación de WhatsApp Business" at bounding box center [624, 369] width 132 height 9
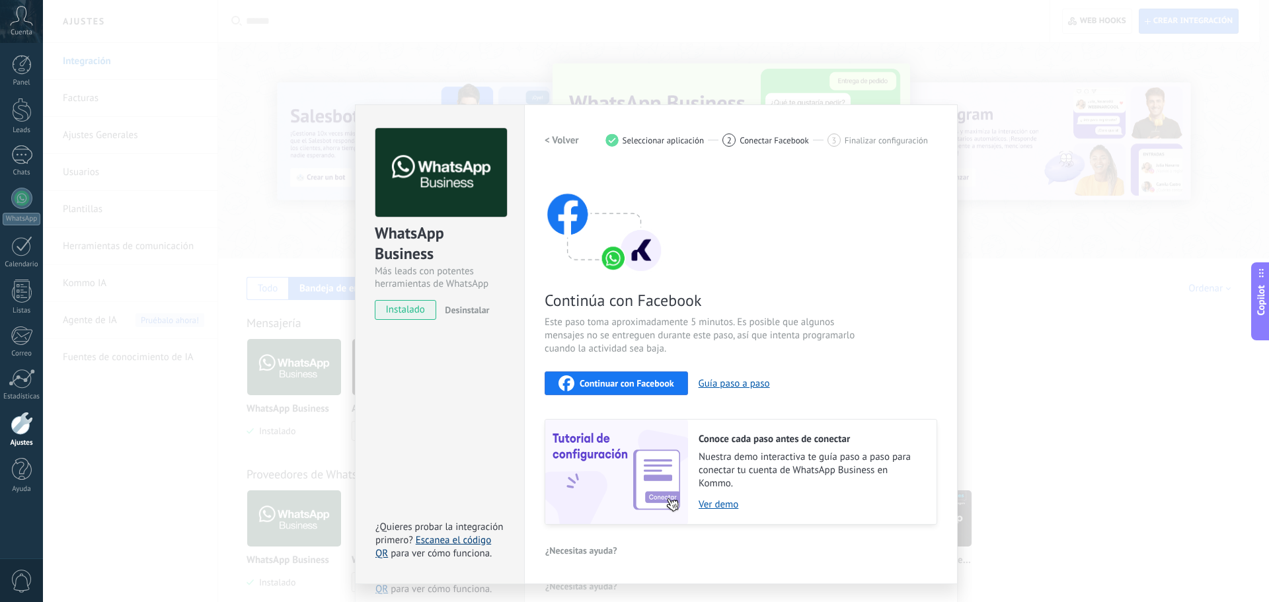
click at [459, 541] on link "Escanea el código QR" at bounding box center [433, 547] width 116 height 26
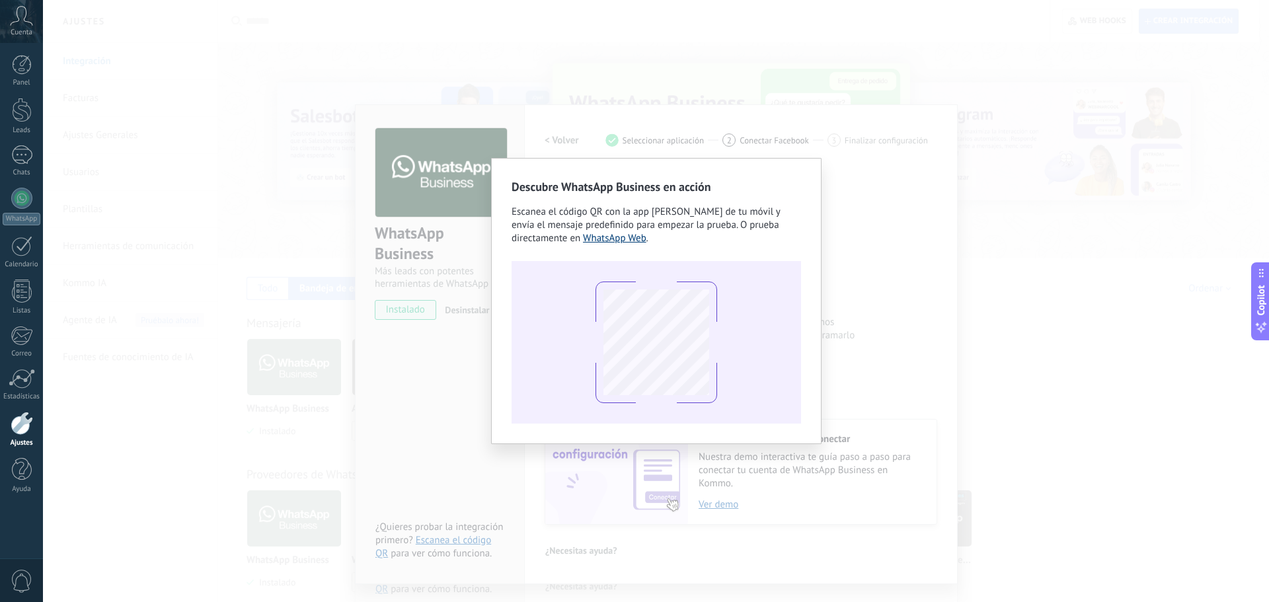
click at [607, 237] on link "WhatsApp Web" at bounding box center [614, 238] width 63 height 13
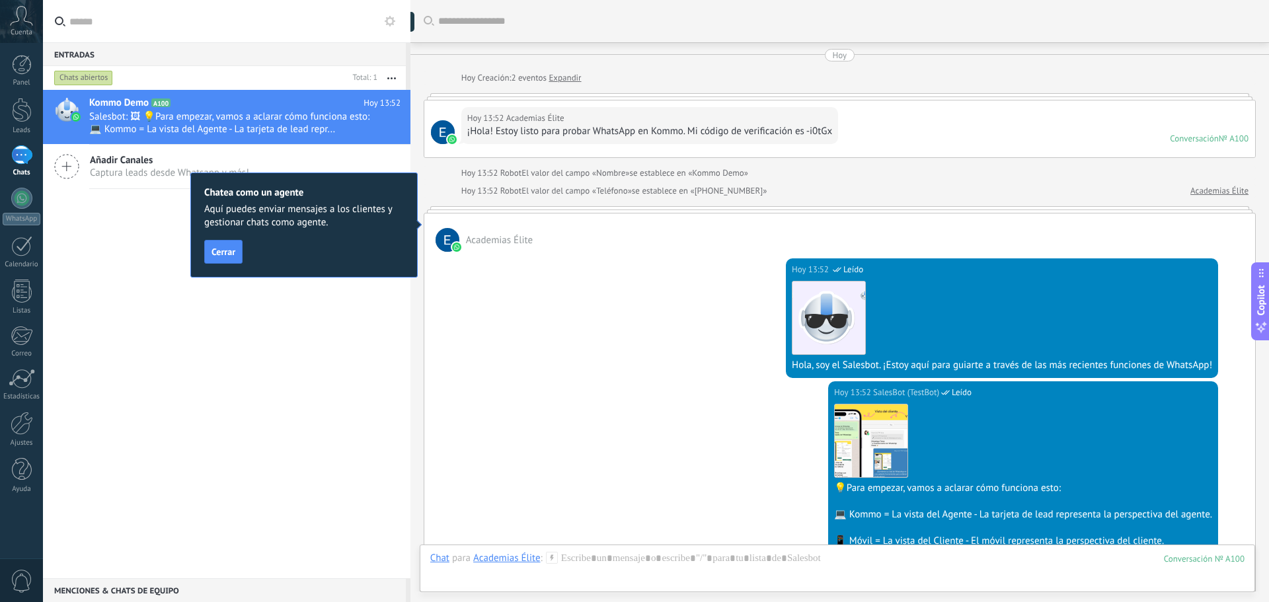
scroll to position [20, 0]
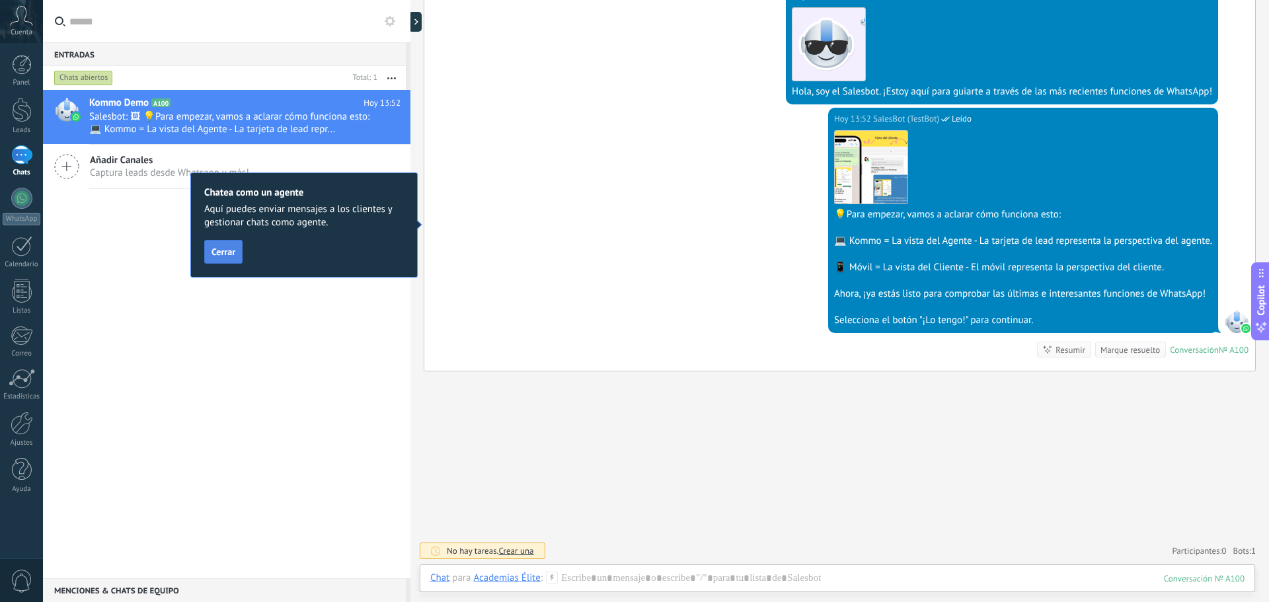
click at [204, 248] on button "Cerrar" at bounding box center [223, 252] width 38 height 24
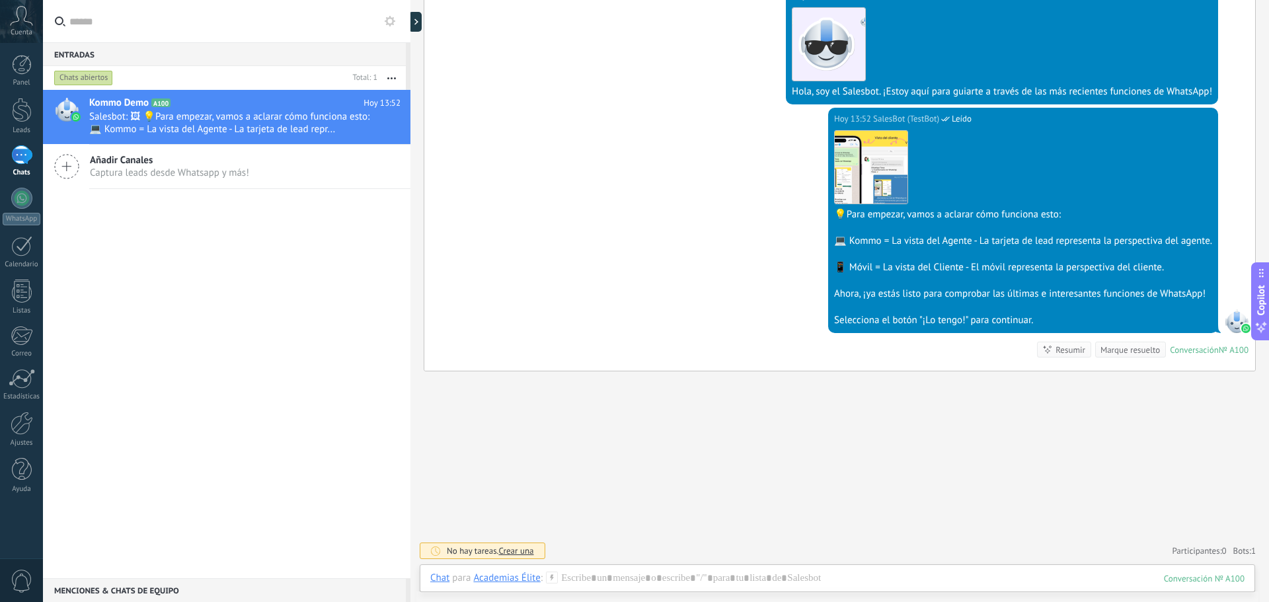
click at [387, 22] on use at bounding box center [390, 21] width 11 height 11
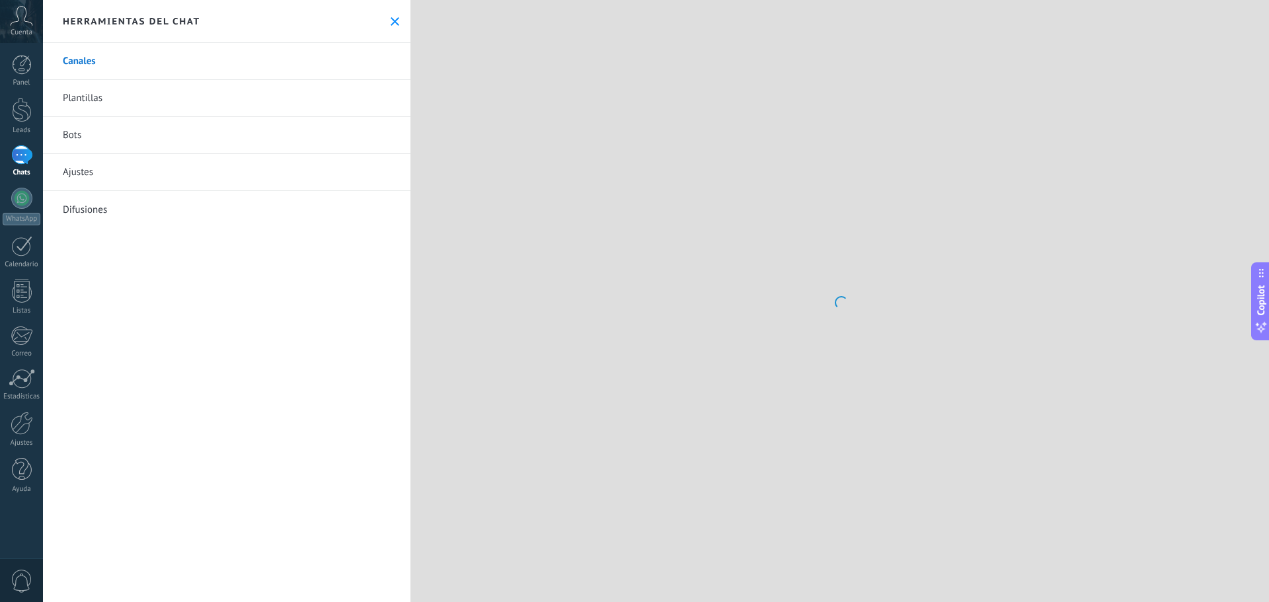
click at [420, 22] on div at bounding box center [839, 301] width 858 height 602
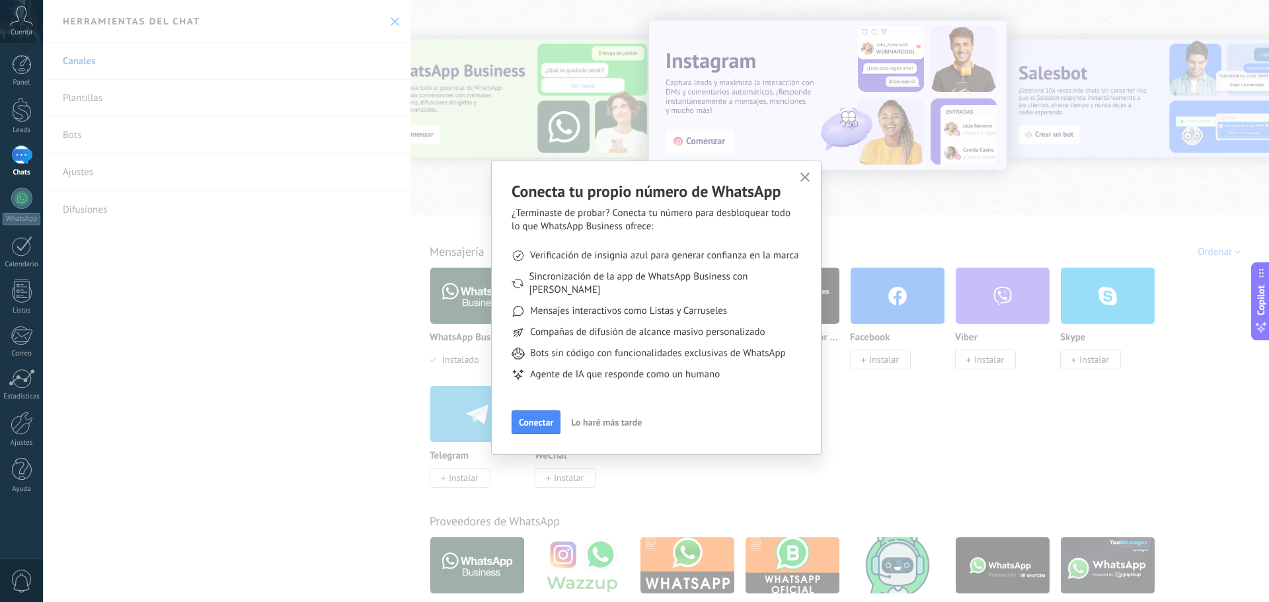
click at [614, 418] on span "Lo haré más tarde" at bounding box center [606, 422] width 71 height 9
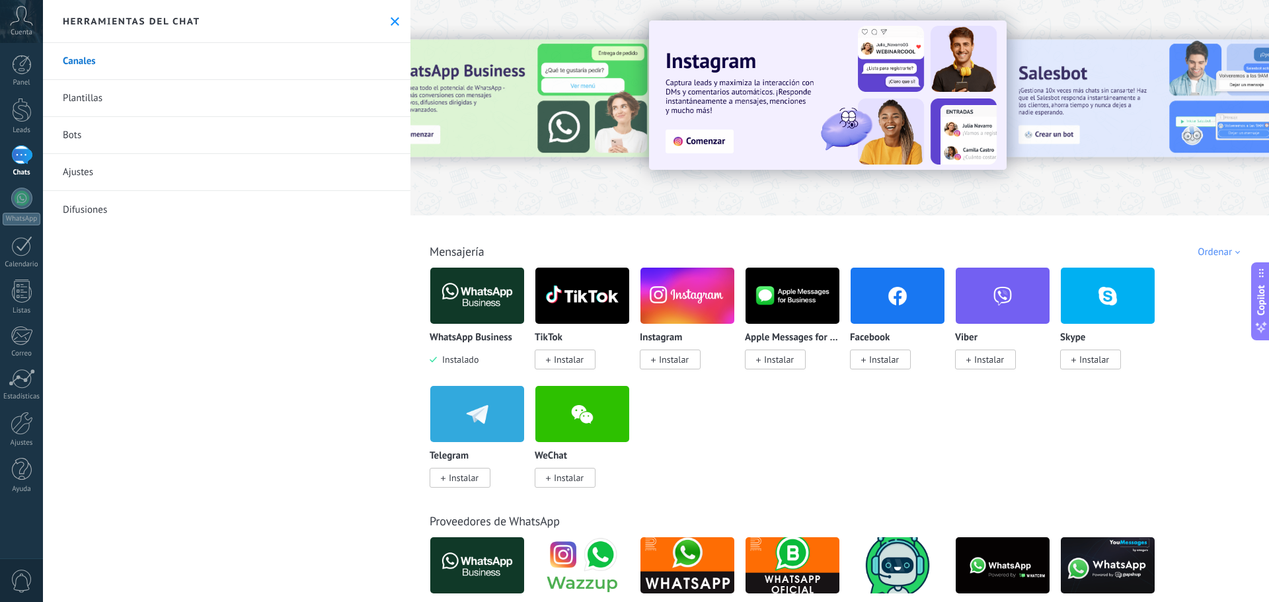
click at [396, 20] on div "Herramientas del chat" at bounding box center [226, 21] width 367 height 43
click at [392, 20] on icon at bounding box center [395, 21] width 9 height 9
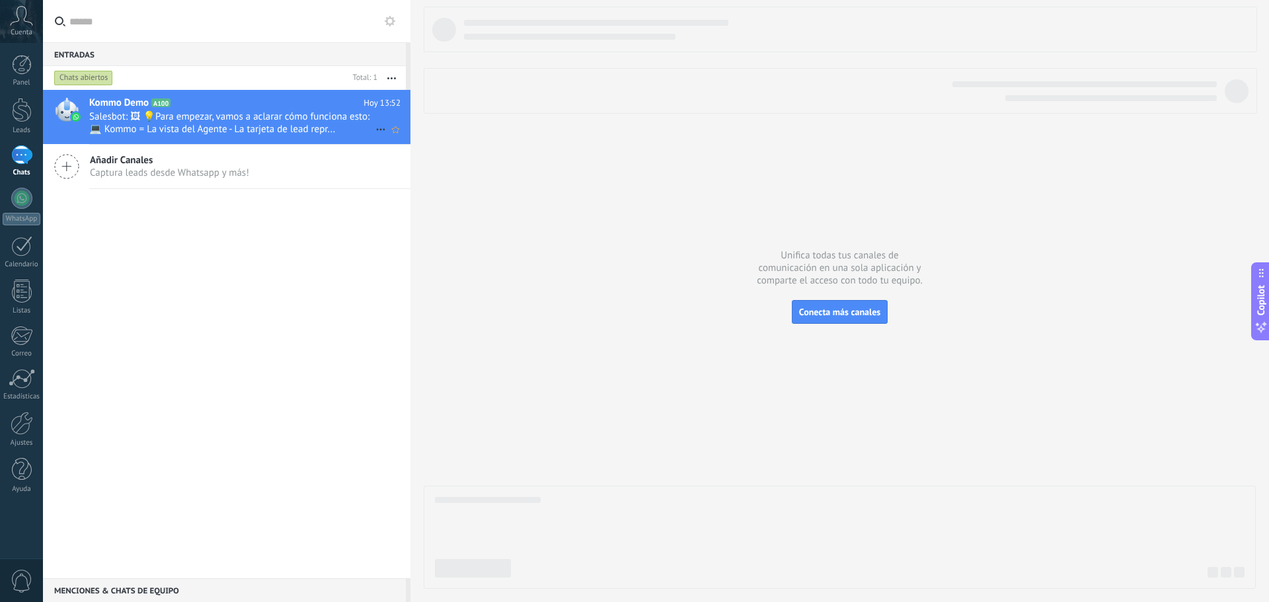
drag, startPoint x: 229, startPoint y: 116, endPoint x: 236, endPoint y: 116, distance: 7.3
click at [229, 117] on span "Salesbot: 🖼 💡Para empezar, vamos a aclarar cómo funciona esto: 💻 Kommo = La vis…" at bounding box center [232, 122] width 286 height 25
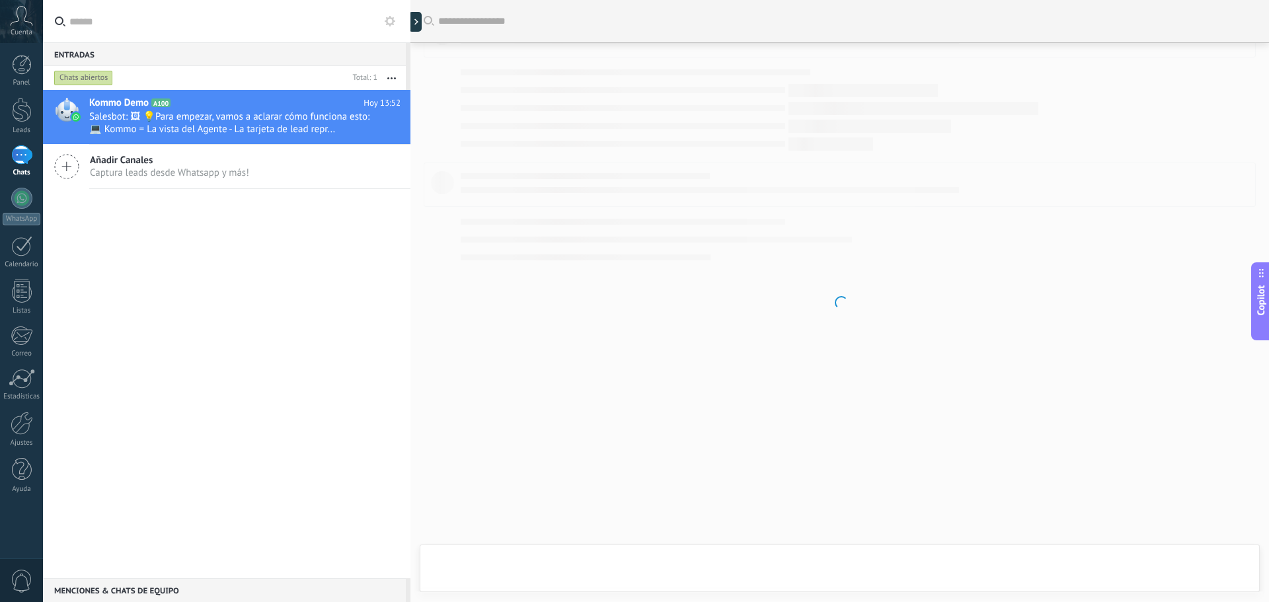
scroll to position [212, 0]
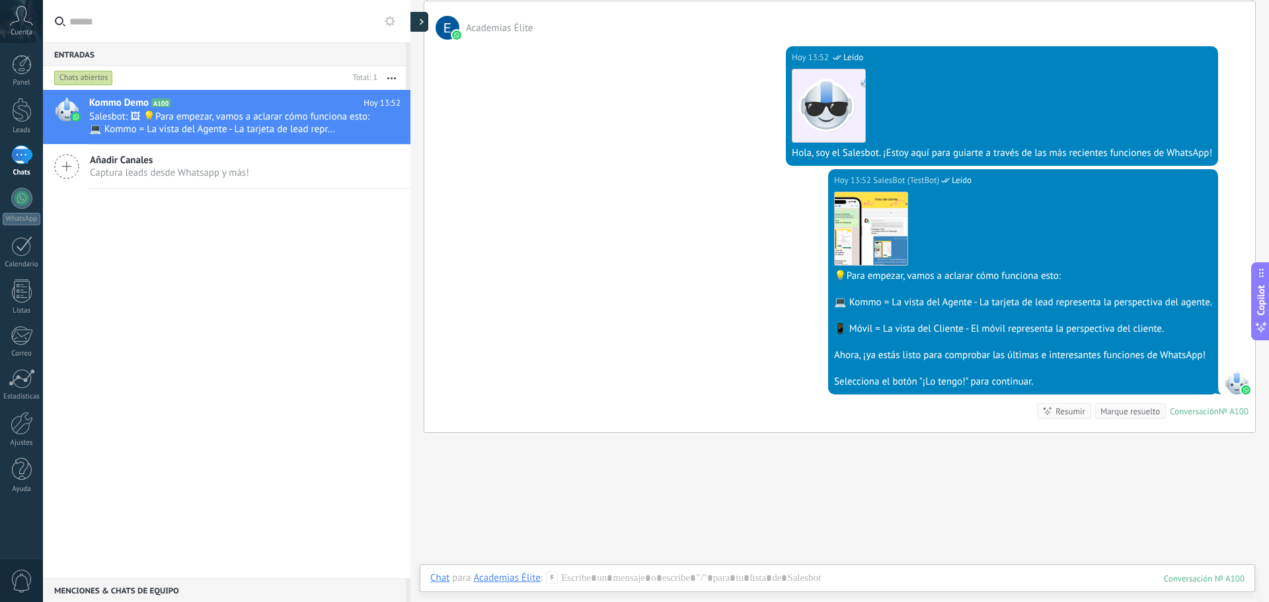
click at [417, 26] on div at bounding box center [418, 22] width 20 height 20
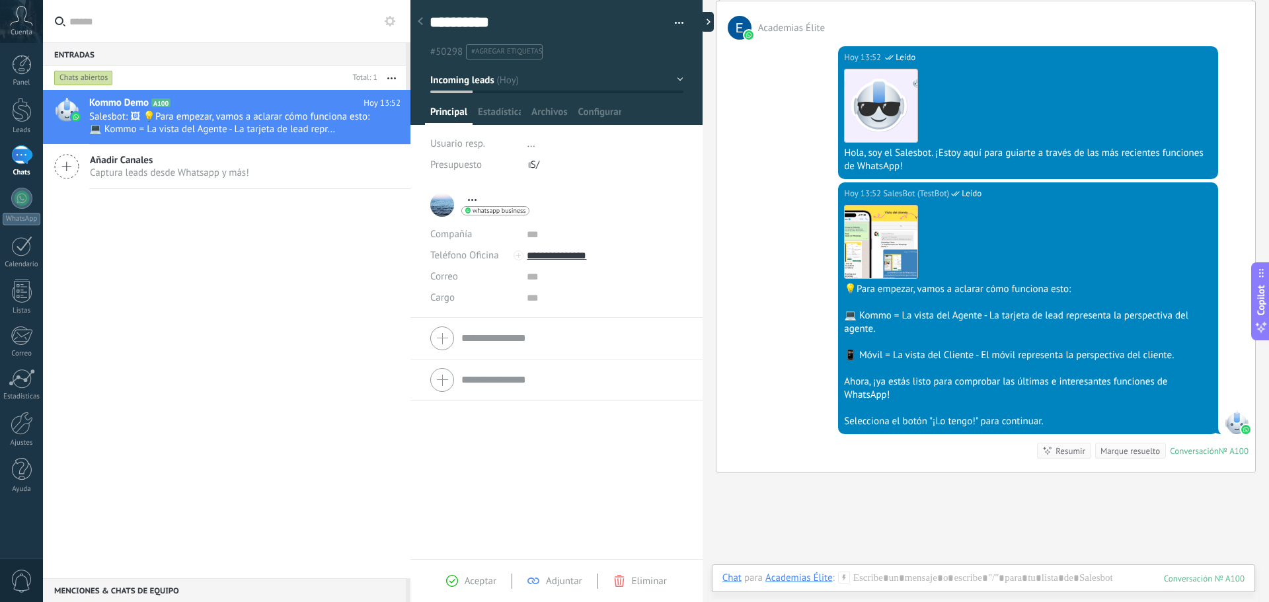
scroll to position [20, 0]
click at [500, 211] on span "whatsapp business" at bounding box center [498, 210] width 53 height 7
click at [509, 223] on div "Enviar mensaje" at bounding box center [511, 229] width 99 height 22
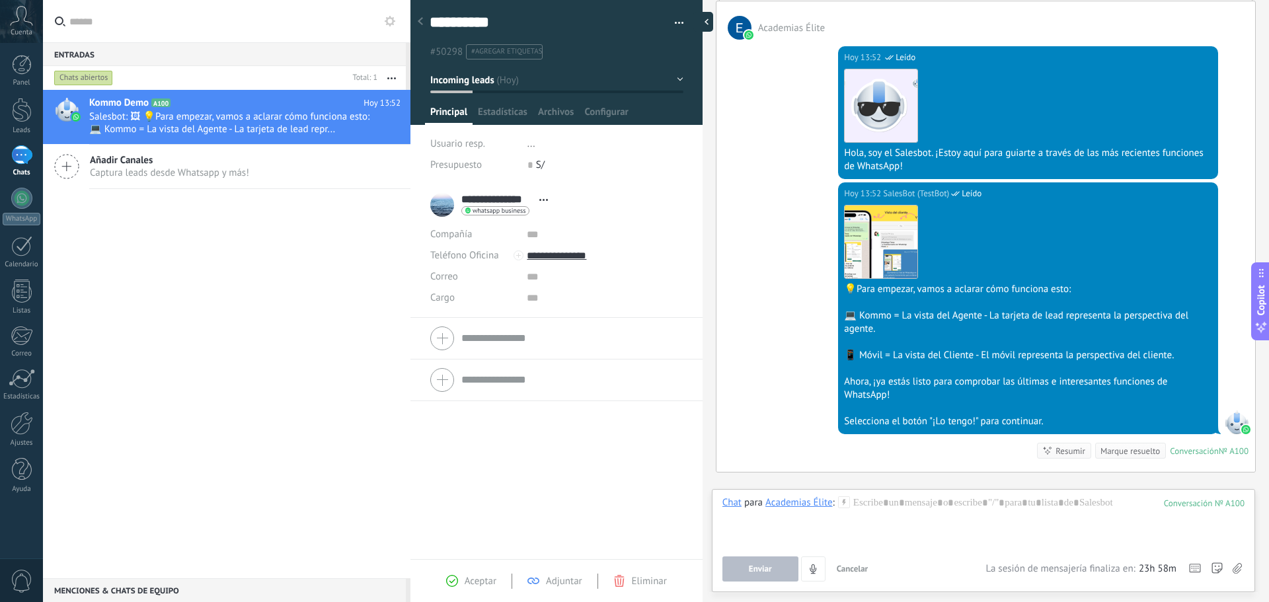
click at [696, 18] on div at bounding box center [703, 22] width 20 height 20
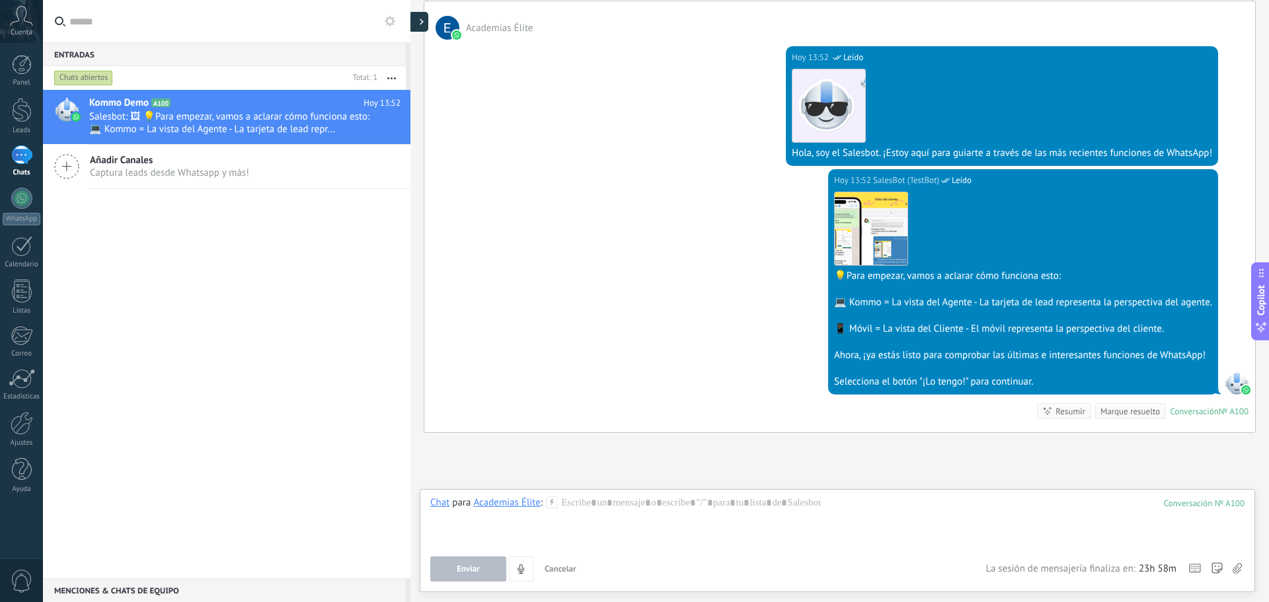
click at [422, 27] on div at bounding box center [418, 22] width 20 height 20
type textarea "**********"
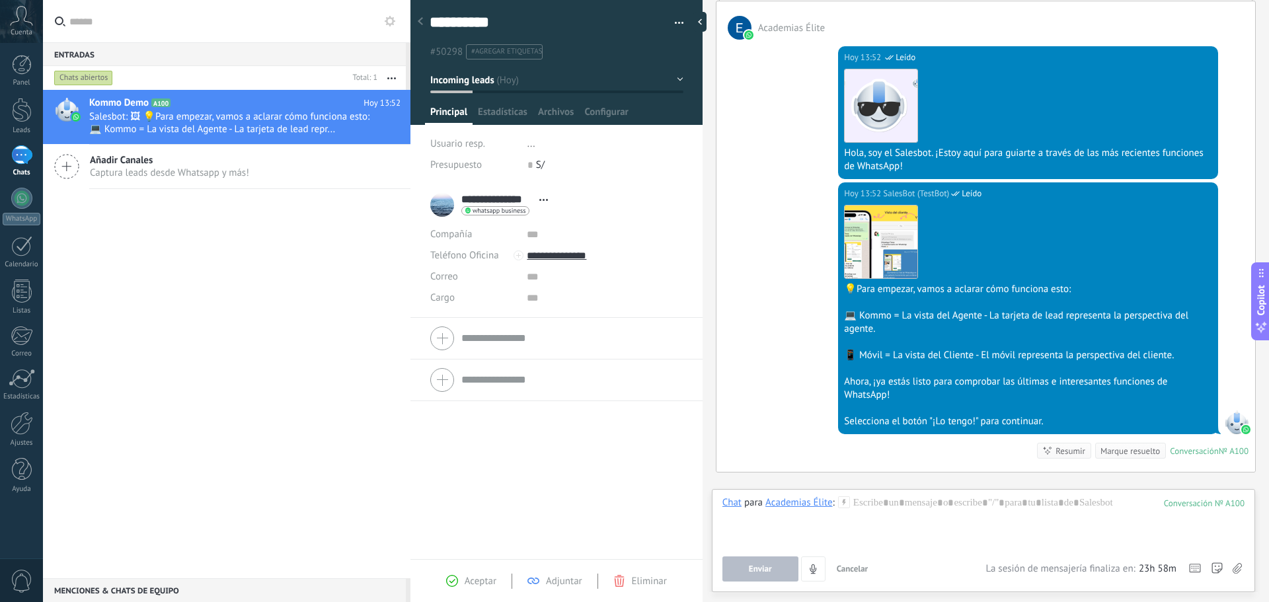
click at [293, 178] on div "Añadir Canales Captura leads desde Whatsapp y más!" at bounding box center [226, 167] width 367 height 44
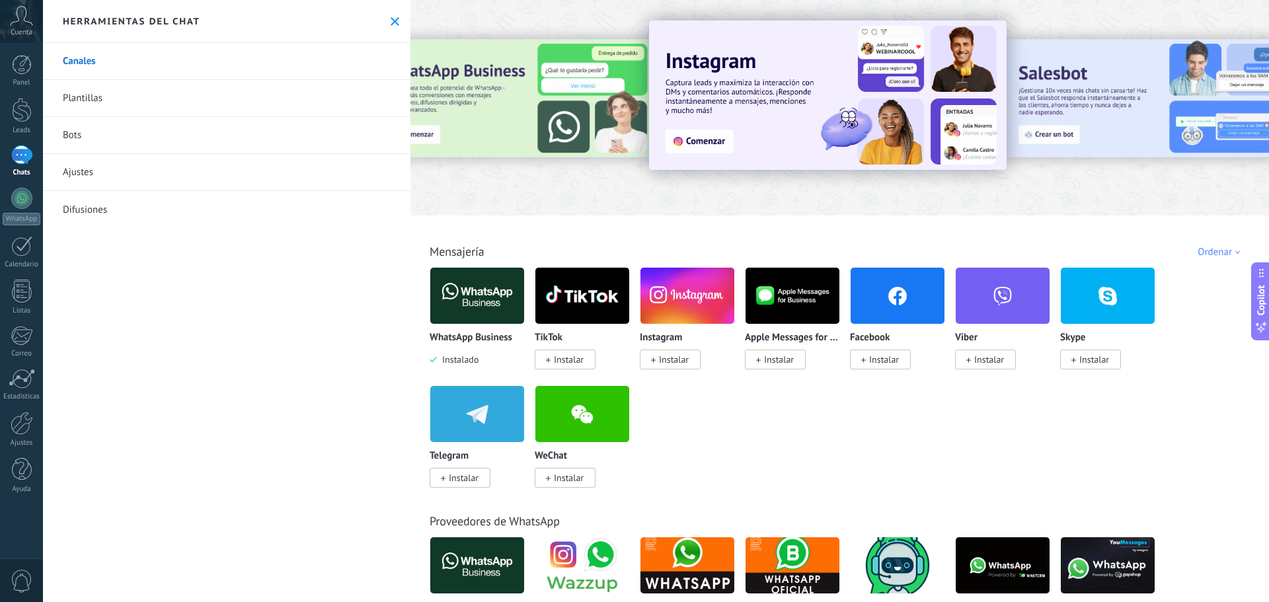
click at [17, 147] on div "1" at bounding box center [21, 154] width 21 height 19
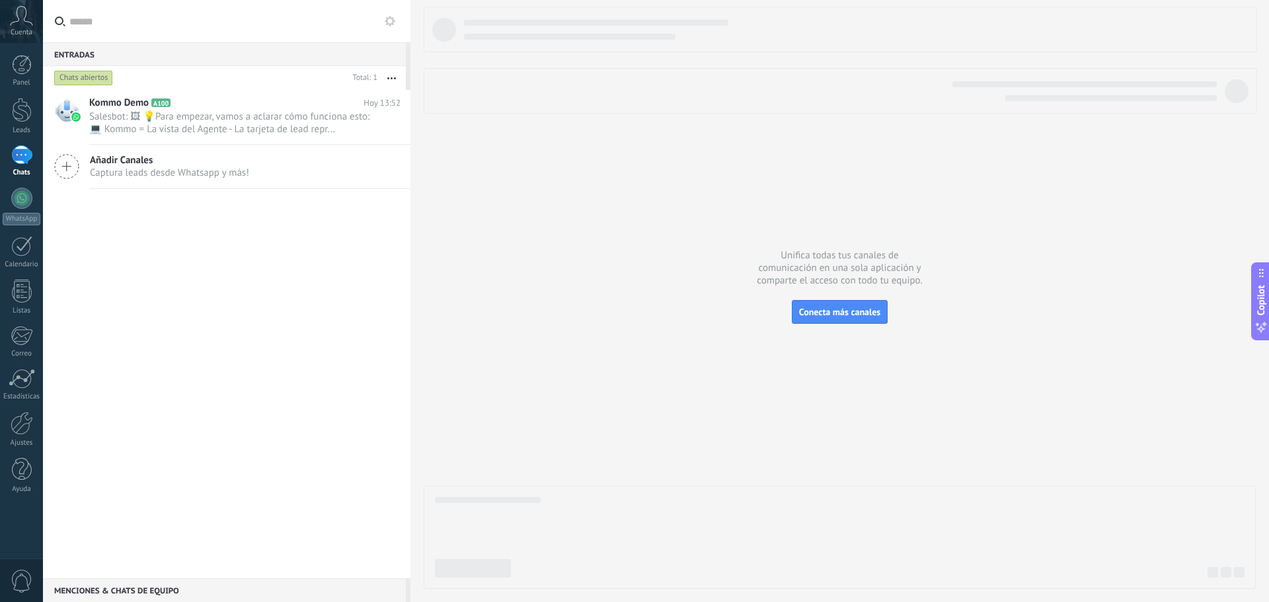
click at [34, 19] on div "Cuenta" at bounding box center [21, 21] width 43 height 43
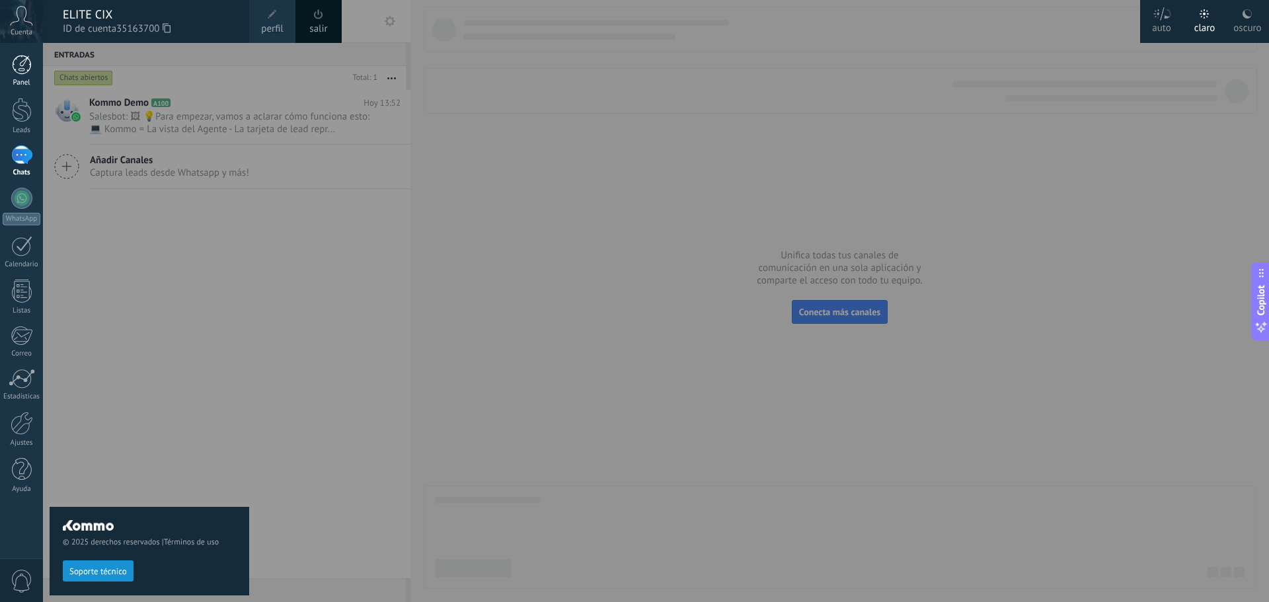
click at [26, 73] on div at bounding box center [22, 65] width 20 height 20
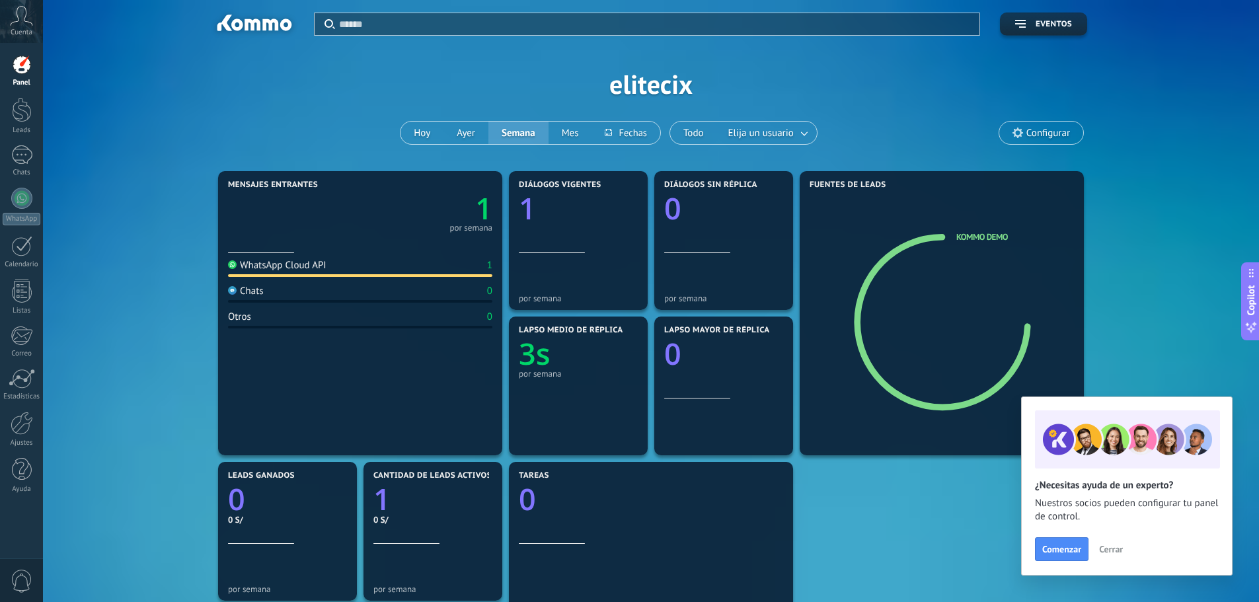
click at [1060, 132] on span "Configurar" at bounding box center [1048, 133] width 44 height 11
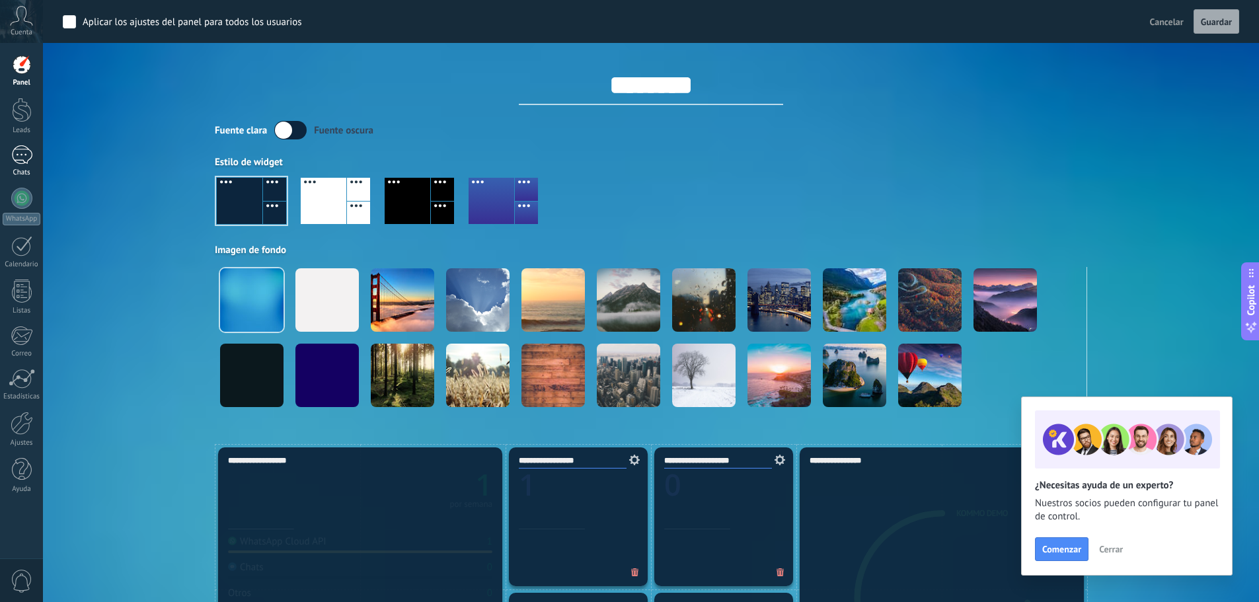
click at [17, 150] on div "1" at bounding box center [21, 154] width 21 height 19
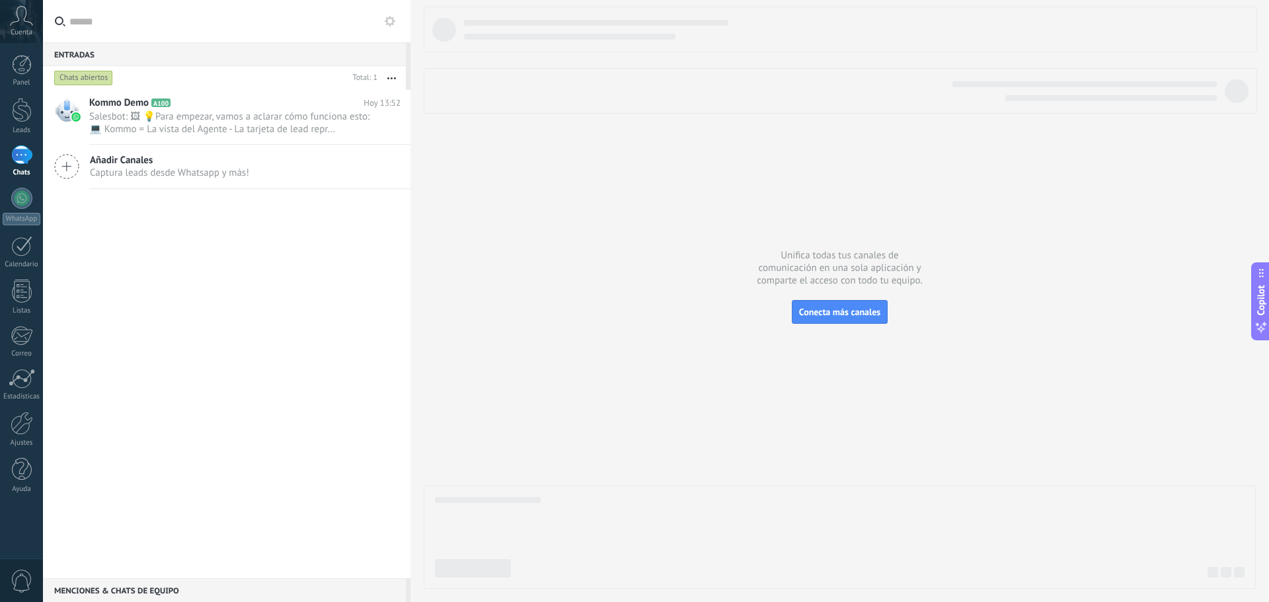
click at [102, 19] on input "text" at bounding box center [234, 21] width 330 height 42
click at [848, 312] on span "Conecta más canales" at bounding box center [839, 312] width 81 height 12
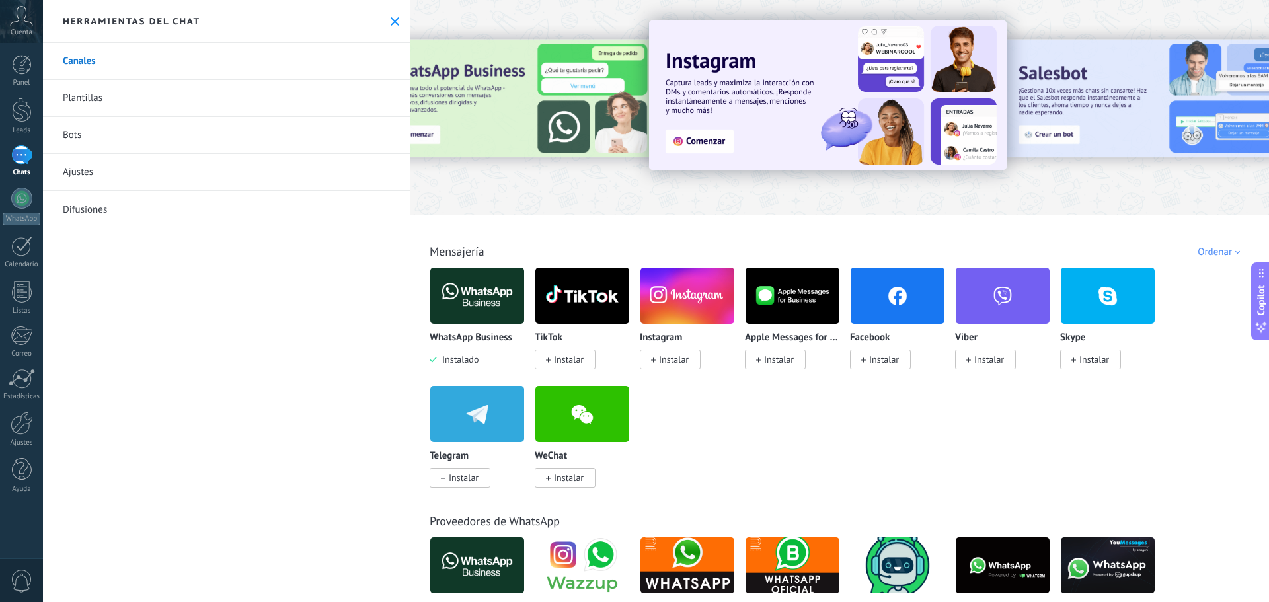
click at [101, 100] on link "Plantillas" at bounding box center [226, 98] width 367 height 37
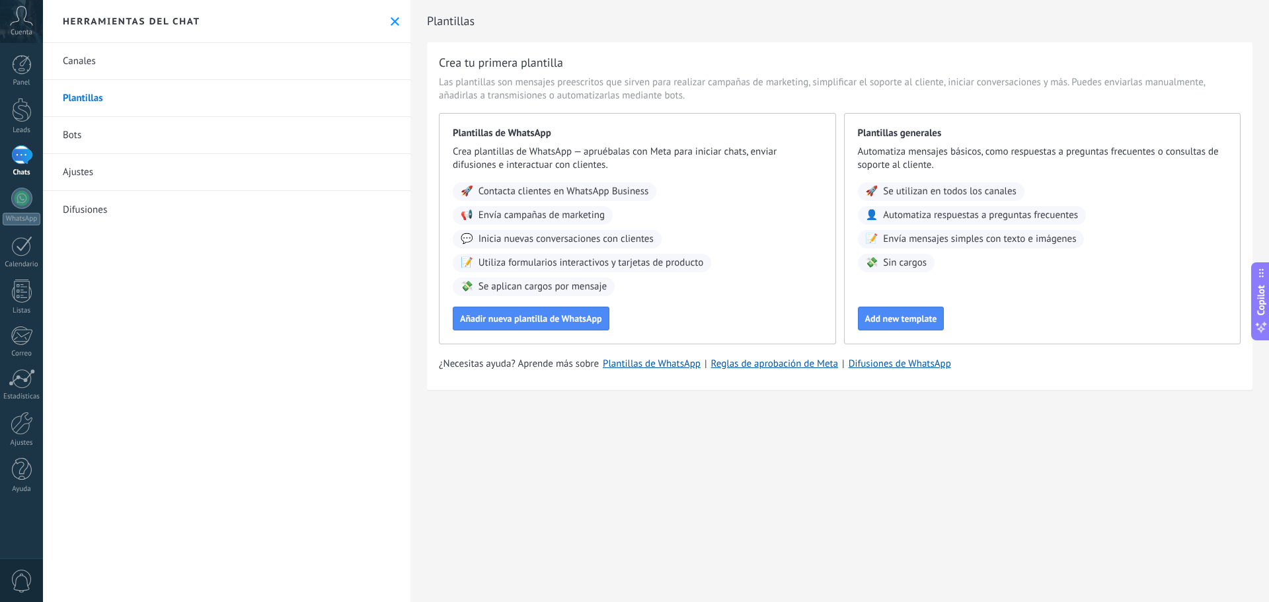
click at [91, 127] on link "Bots" at bounding box center [226, 135] width 367 height 37
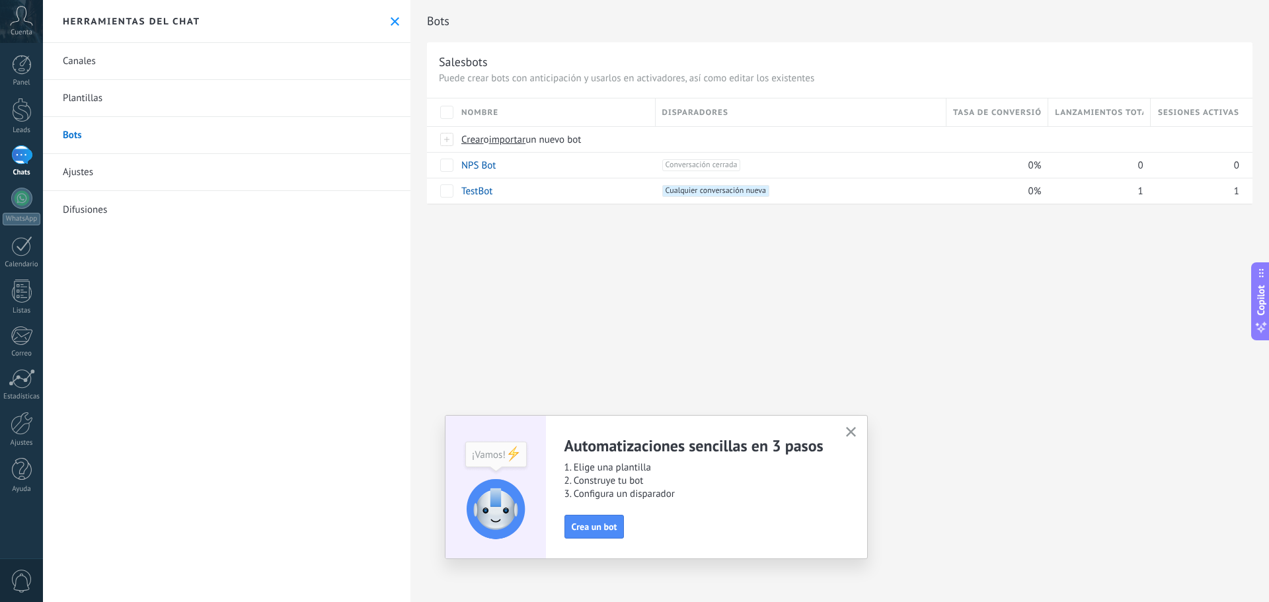
click at [101, 163] on link "Ajustes" at bounding box center [226, 172] width 367 height 37
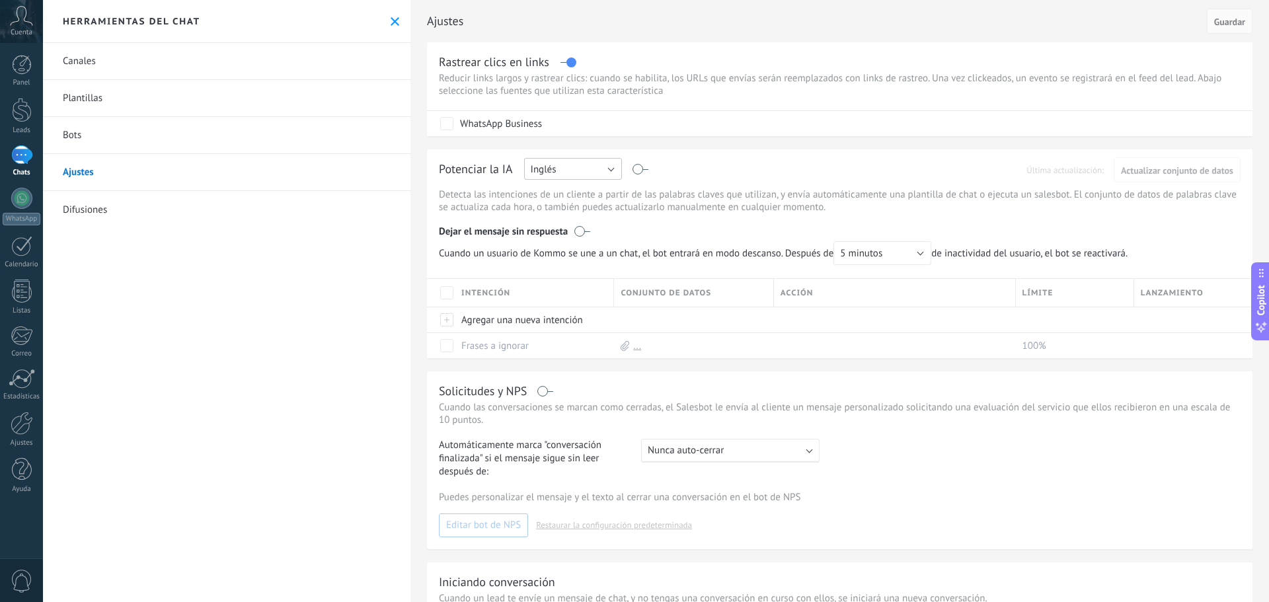
click at [581, 173] on button "Inglés" at bounding box center [573, 169] width 98 height 22
click at [586, 223] on li "Español" at bounding box center [568, 215] width 105 height 22
